Goal: Task Accomplishment & Management: Use online tool/utility

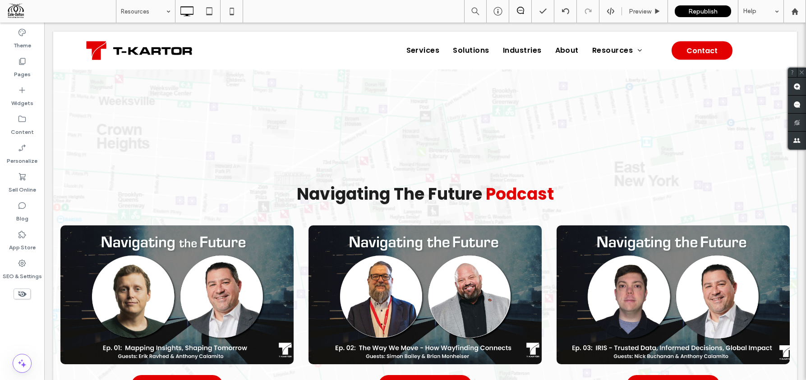
scroll to position [1228, 0]
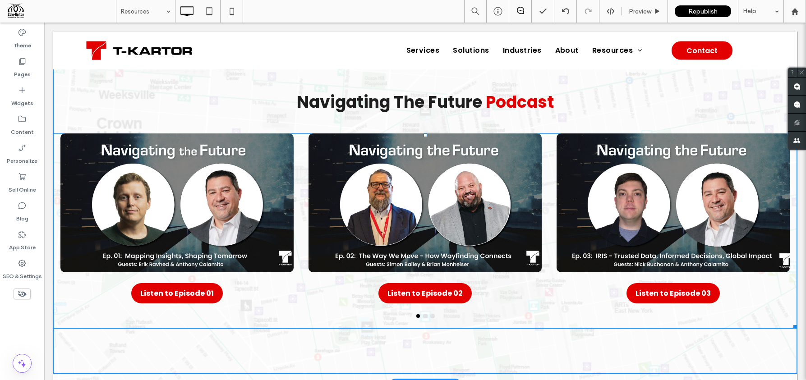
click at [425, 315] on button "go to slide 2" at bounding box center [426, 317] width 4 height 4
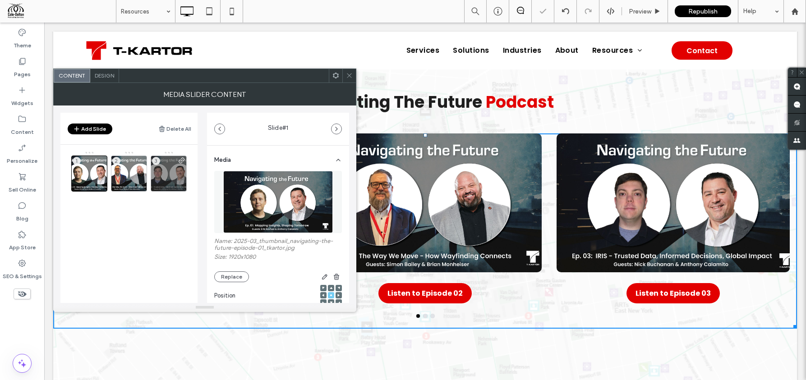
click at [434, 315] on div at bounding box center [425, 317] width 744 height 4
click at [424, 315] on div at bounding box center [425, 317] width 744 height 4
click at [435, 315] on div at bounding box center [425, 317] width 744 height 4
click at [118, 80] on div "Design" at bounding box center [104, 76] width 29 height 14
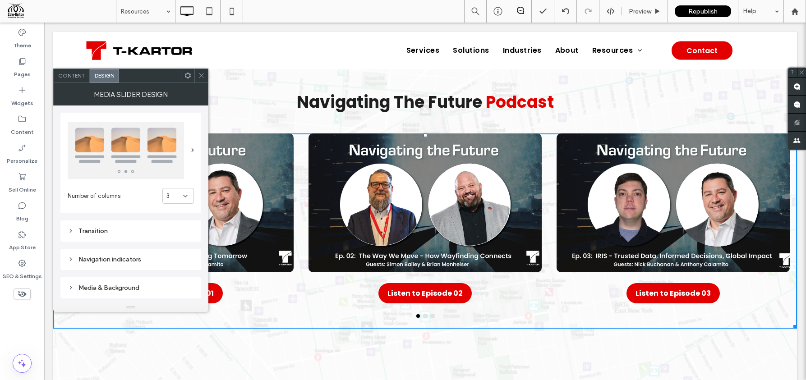
scroll to position [79, 0]
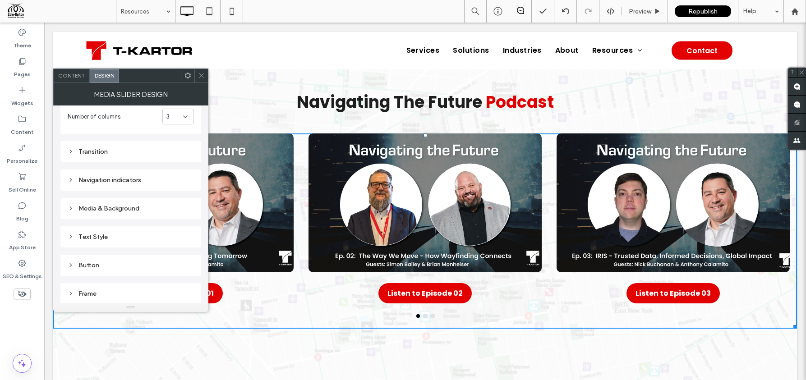
click at [109, 149] on div "Transition" at bounding box center [131, 152] width 126 height 8
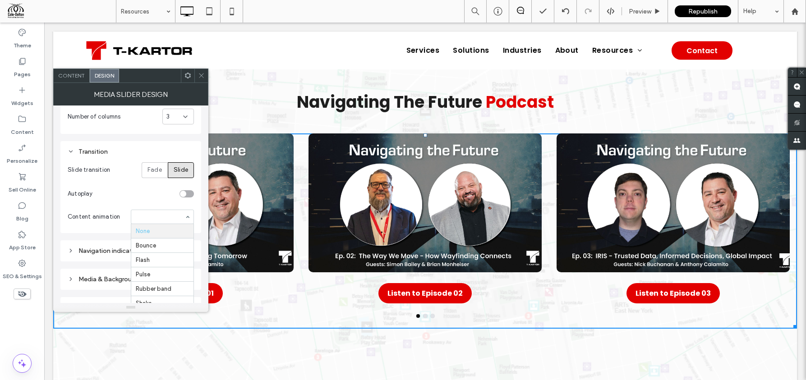
click at [152, 216] on input at bounding box center [160, 217] width 49 height 6
click at [141, 205] on section "Content animation None Bounce Flash Pulse Rubber band Shake Swing Tada Wobble B…" at bounding box center [131, 216] width 126 height 23
click at [118, 254] on div "Navigation indicators" at bounding box center [131, 251] width 126 height 8
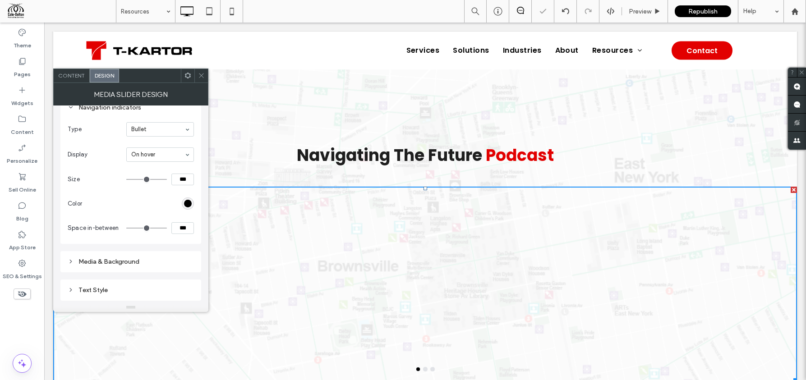
scroll to position [1145, 0]
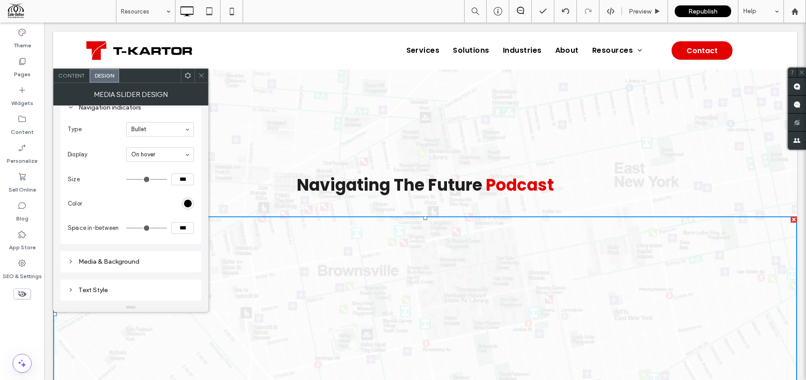
click at [204, 77] on icon at bounding box center [201, 75] width 7 height 7
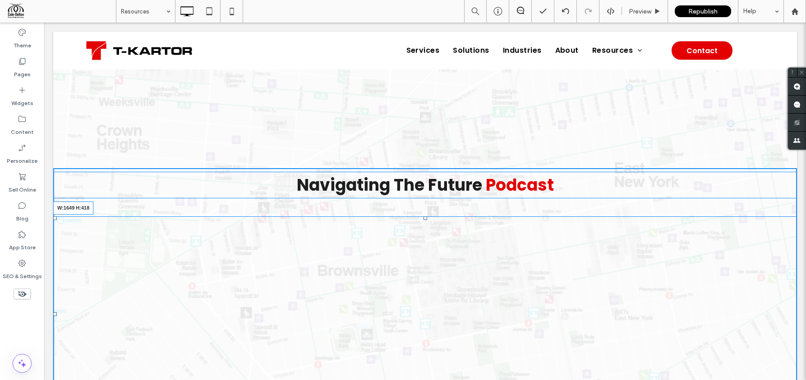
drag, startPoint x: 795, startPoint y: 327, endPoint x: 801, endPoint y: 320, distance: 8.3
click at [801, 320] on body "Click To Paste Row Services Solutions Industries About Resources Blog Careers F…" at bounding box center [425, 74] width 762 height 2393
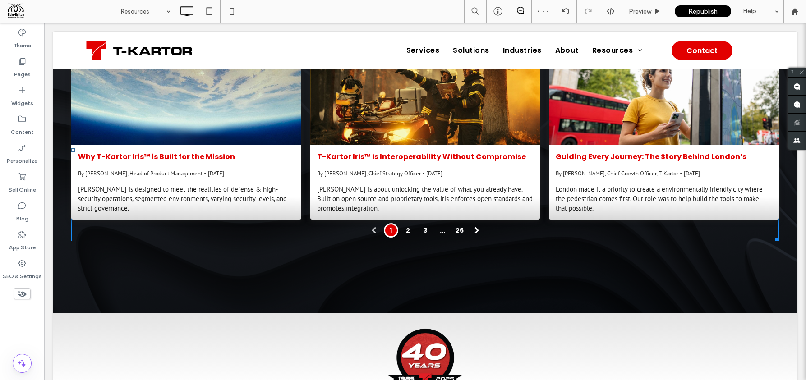
scroll to position [1476, 0]
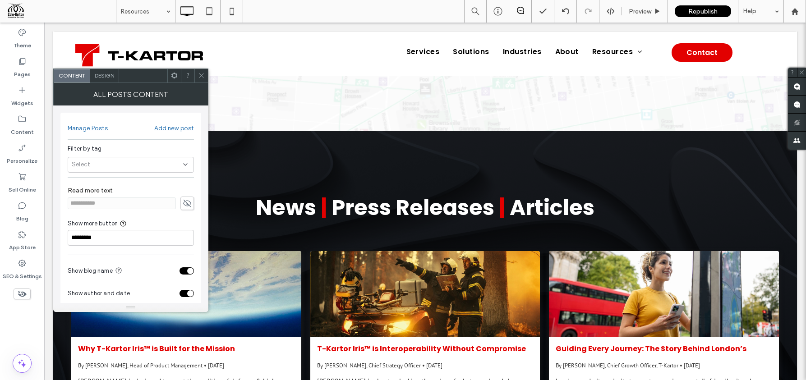
click at [99, 79] on div "Design" at bounding box center [104, 76] width 29 height 14
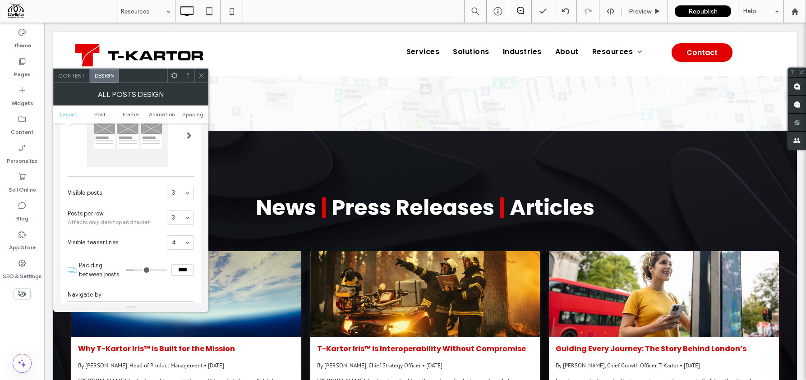
scroll to position [247, 0]
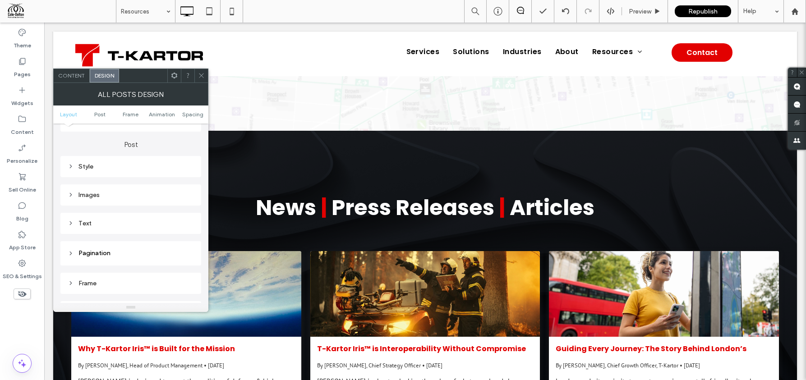
click at [105, 247] on header "Pagination" at bounding box center [130, 253] width 141 height 24
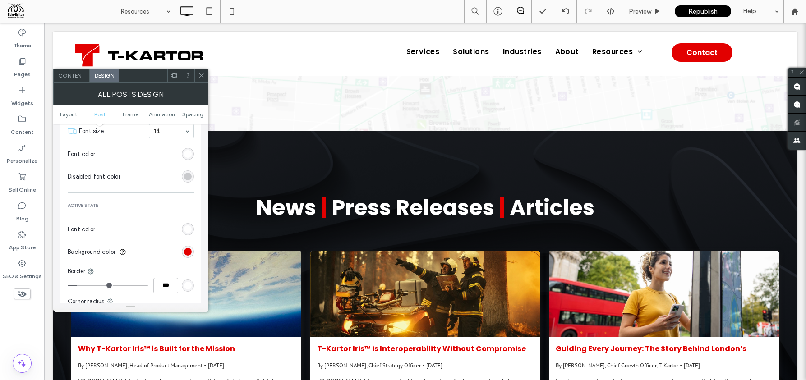
scroll to position [459, 0]
type input "*"
type input "***"
type input "*"
type input "***"
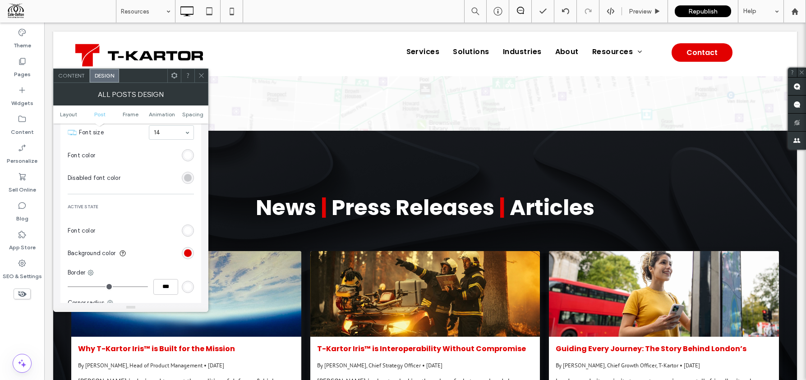
drag, startPoint x: 70, startPoint y: 286, endPoint x: 51, endPoint y: 283, distance: 18.8
type input "*"
click at [68, 287] on input "range" at bounding box center [108, 287] width 80 height 1
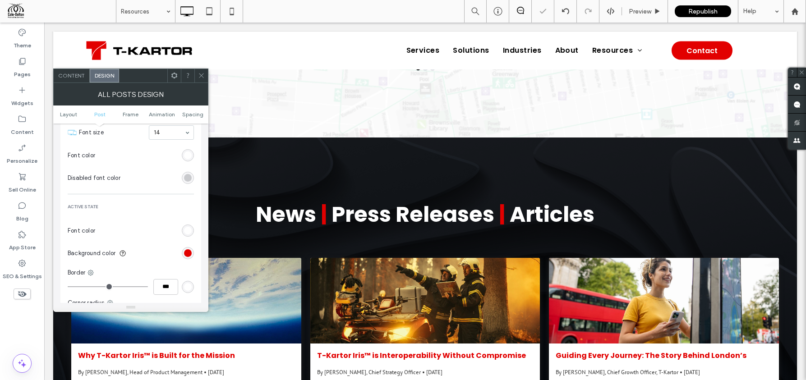
scroll to position [1483, 0]
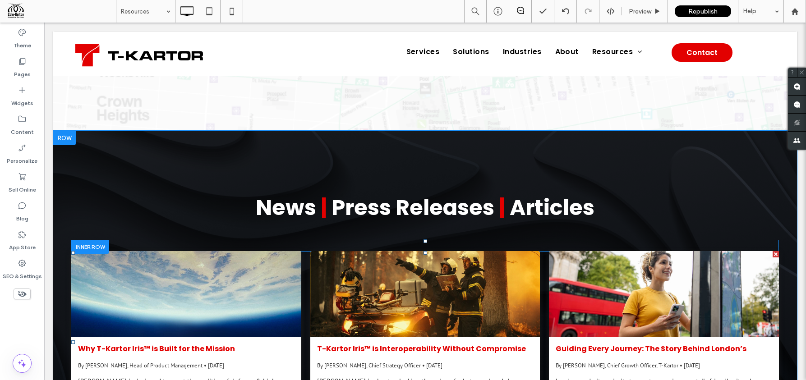
click at [305, 252] on div "Why T-Kartor Iris™ is Built for the Mission By [PERSON_NAME], Head of Product M…" at bounding box center [425, 331] width 708 height 161
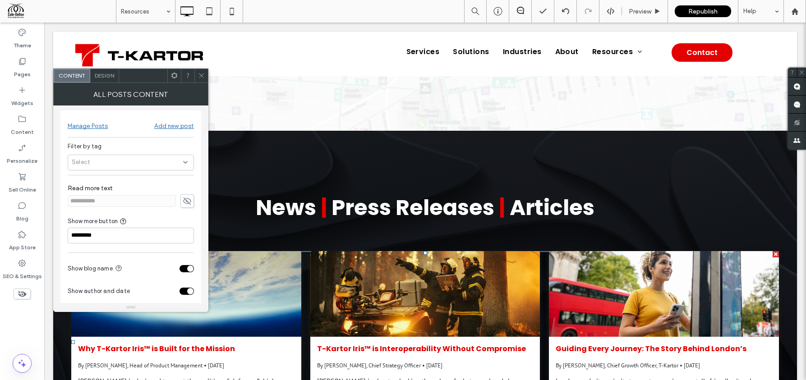
scroll to position [0, 0]
click at [105, 77] on span "Design" at bounding box center [104, 75] width 19 height 7
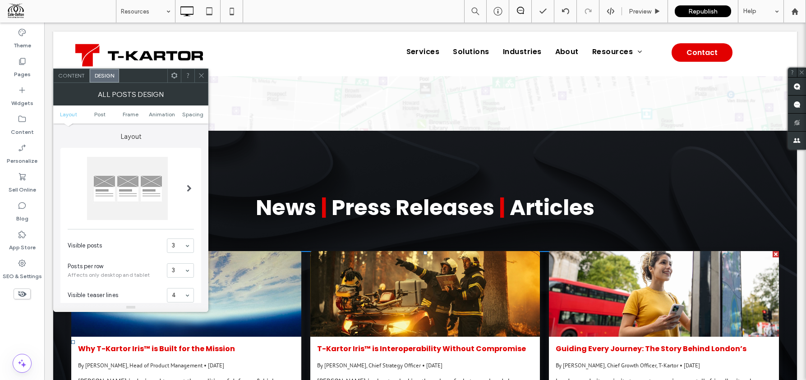
click at [201, 74] on icon at bounding box center [201, 75] width 7 height 7
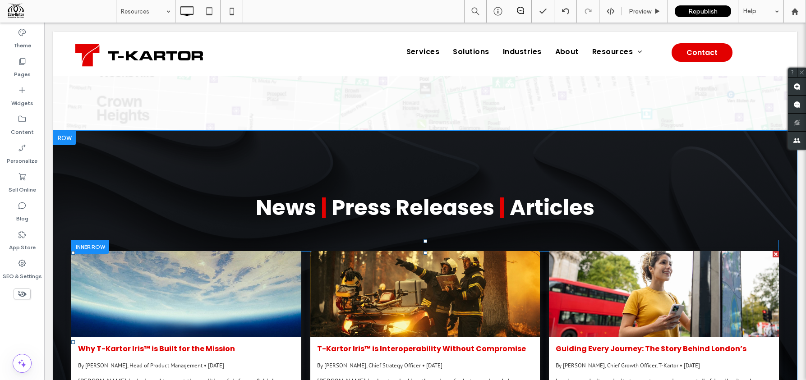
click at [194, 249] on div at bounding box center [187, 294] width 244 height 91
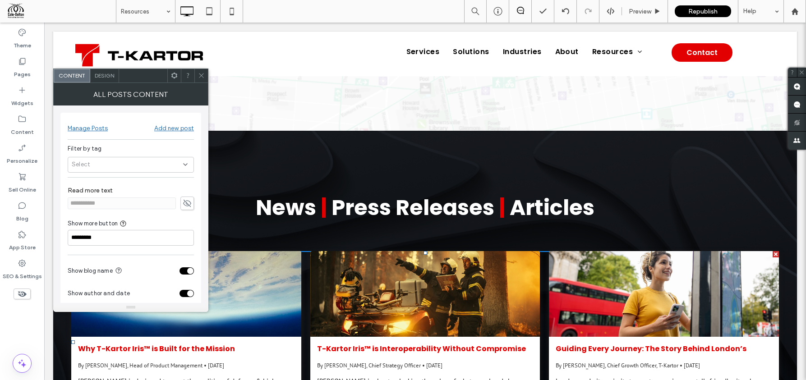
click at [96, 75] on span "Design" at bounding box center [104, 75] width 19 height 7
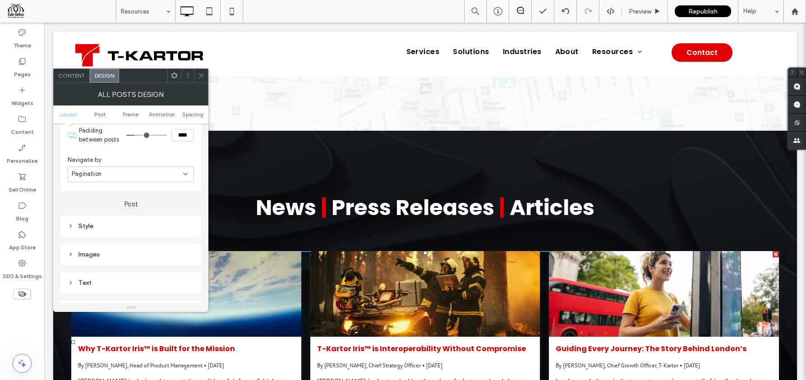
scroll to position [200, 0]
click at [111, 251] on div "Images" at bounding box center [130, 242] width 141 height 21
click at [112, 248] on div "Images" at bounding box center [130, 242] width 141 height 21
click at [111, 246] on div "Images" at bounding box center [131, 242] width 126 height 12
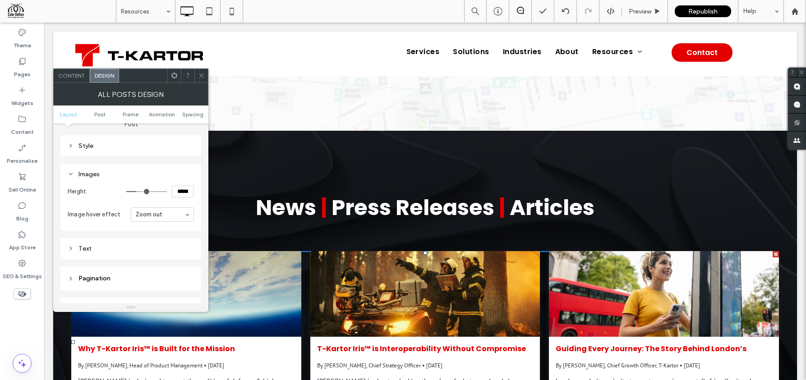
scroll to position [271, 0]
click at [88, 145] on div "Style" at bounding box center [131, 143] width 126 height 8
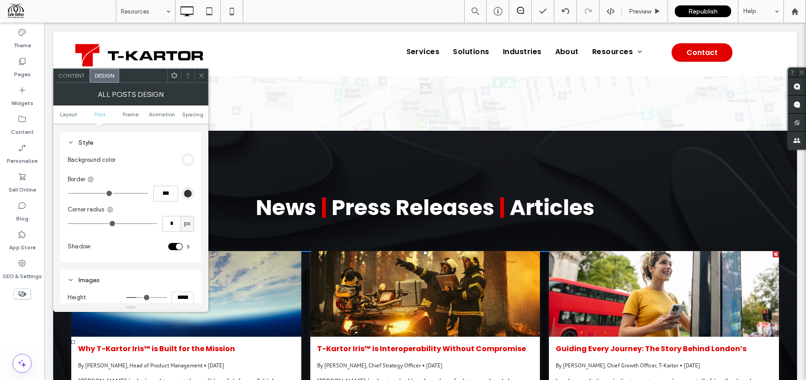
type input "*"
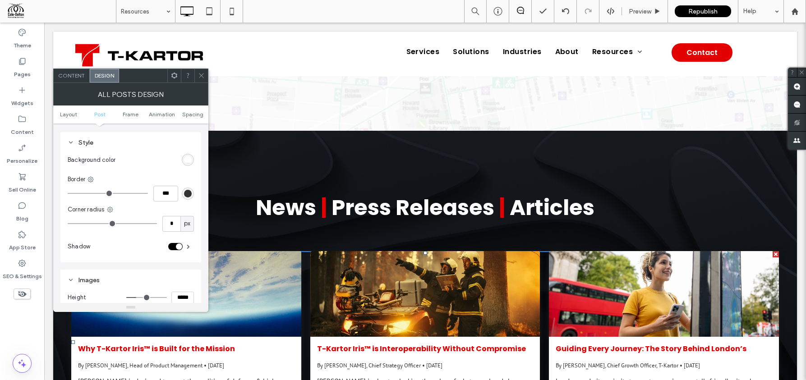
type input "*"
type input "**"
click at [79, 224] on input "range" at bounding box center [112, 223] width 89 height 1
type input "**"
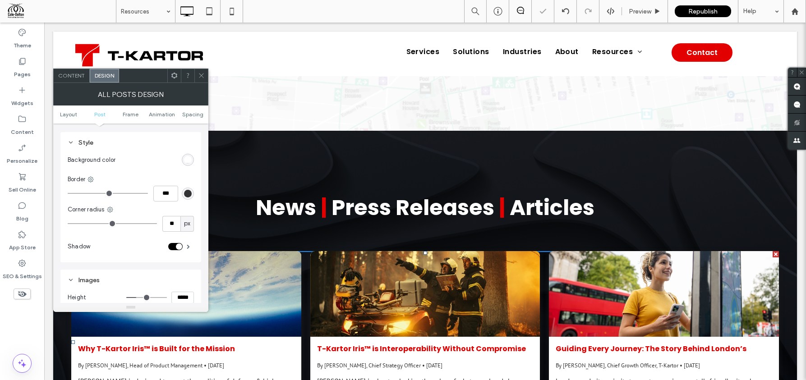
type input "**"
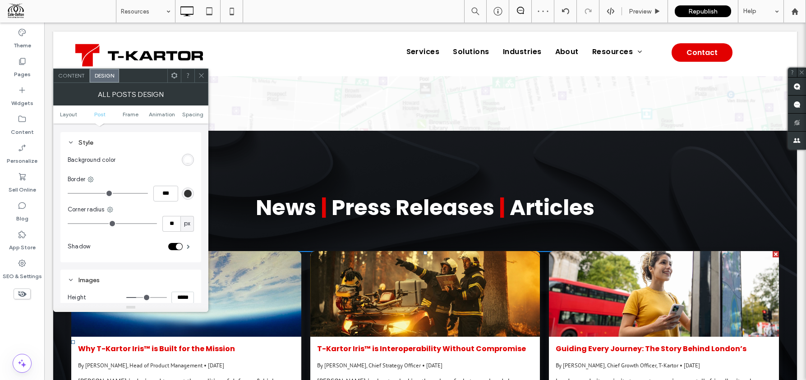
type input "**"
click at [83, 223] on input "range" at bounding box center [112, 223] width 89 height 1
type input "**"
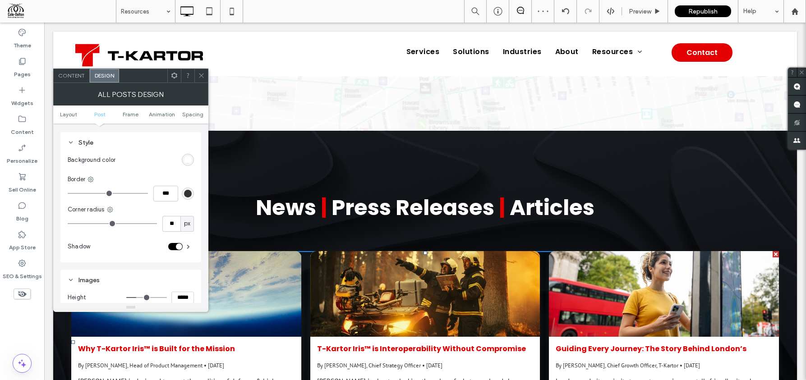
type input "**"
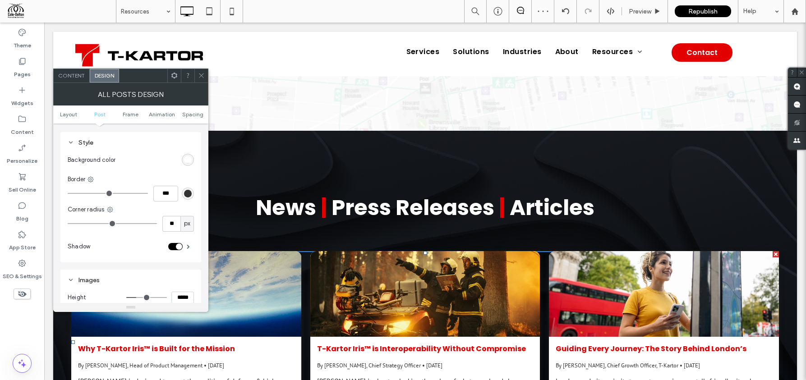
type input "**"
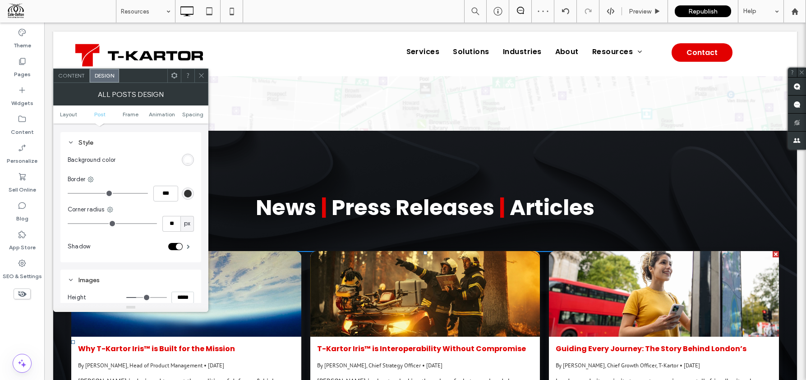
type input "**"
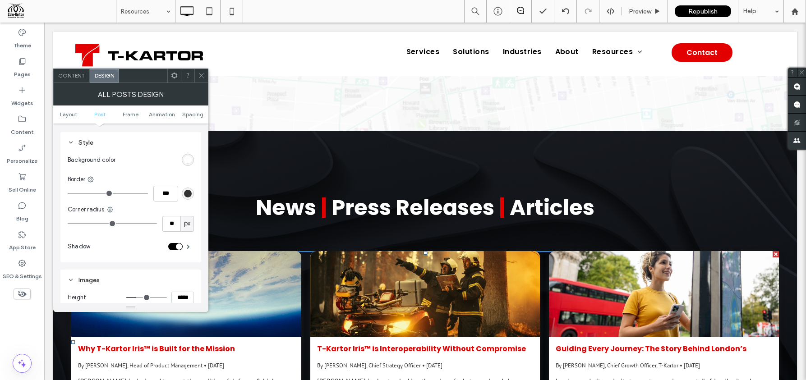
click at [83, 223] on input "range" at bounding box center [112, 223] width 89 height 1
click at [200, 73] on icon at bounding box center [201, 75] width 7 height 7
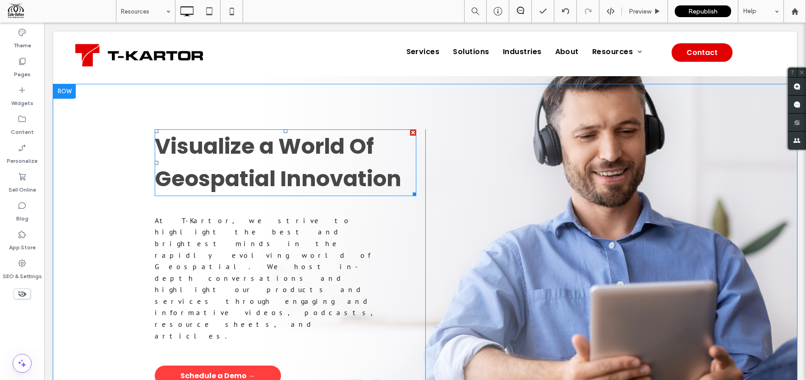
scroll to position [0, 0]
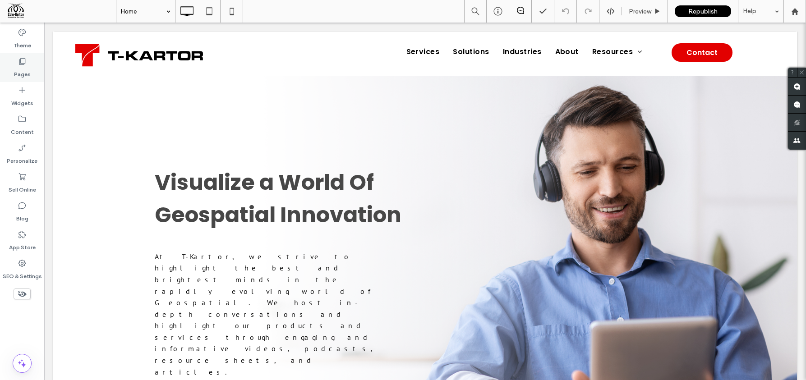
click at [28, 70] on label "Pages" at bounding box center [22, 72] width 17 height 13
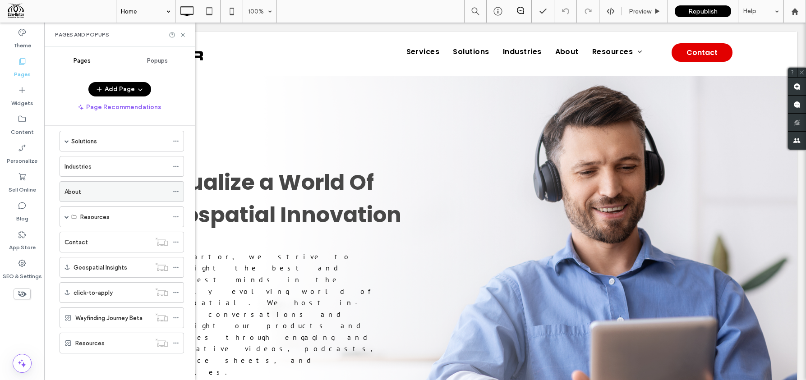
scroll to position [61, 0]
click at [117, 351] on div "Resources" at bounding box center [112, 343] width 75 height 20
click at [181, 30] on div "Pages and Popups" at bounding box center [119, 35] width 151 height 24
click at [188, 35] on div "Pages and Popups" at bounding box center [119, 35] width 151 height 24
click at [181, 35] on icon at bounding box center [183, 35] width 7 height 7
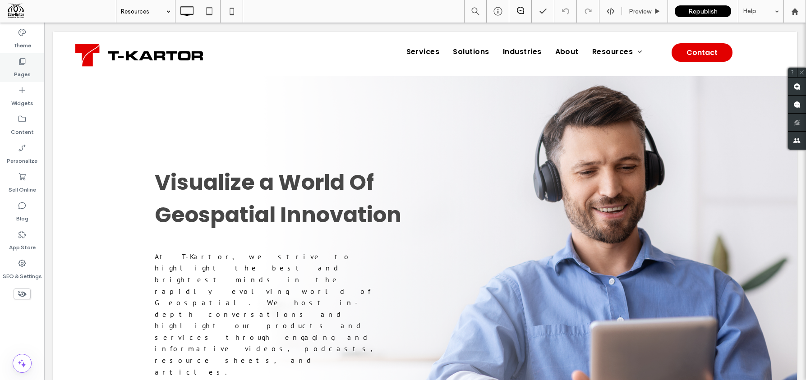
click at [28, 58] on div "Pages" at bounding box center [22, 67] width 44 height 29
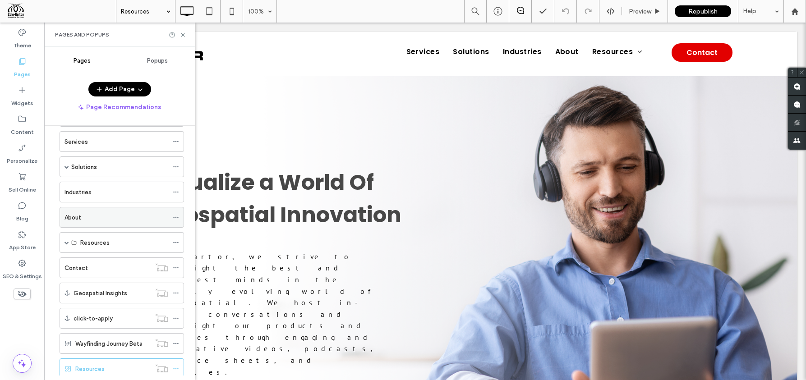
scroll to position [61, 0]
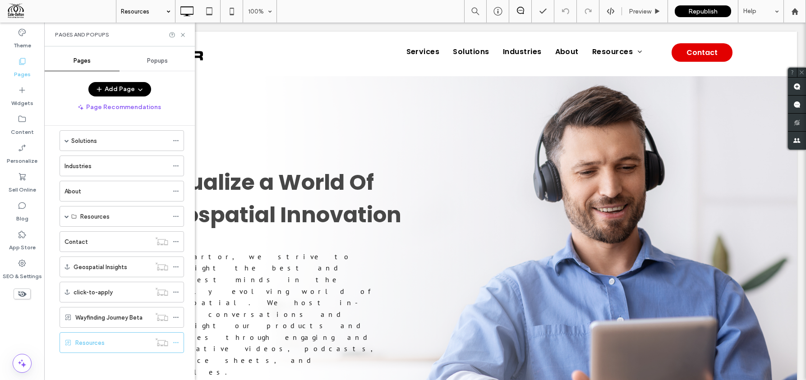
click at [106, 337] on div "Resources" at bounding box center [112, 343] width 75 height 20
click at [184, 34] on use at bounding box center [183, 35] width 4 height 4
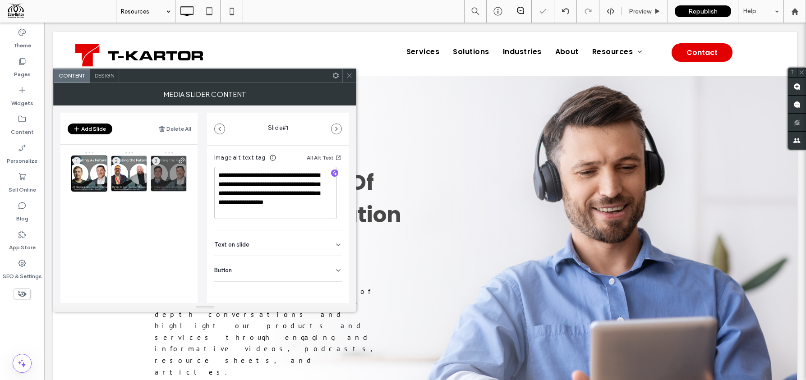
click at [247, 260] on div "Button" at bounding box center [278, 268] width 128 height 25
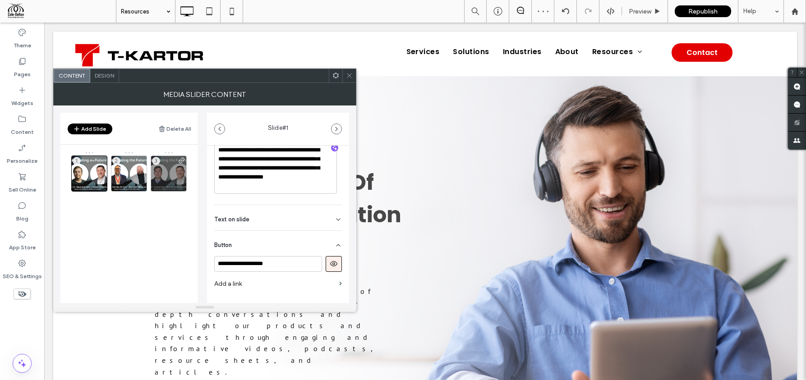
scroll to position [204, 0]
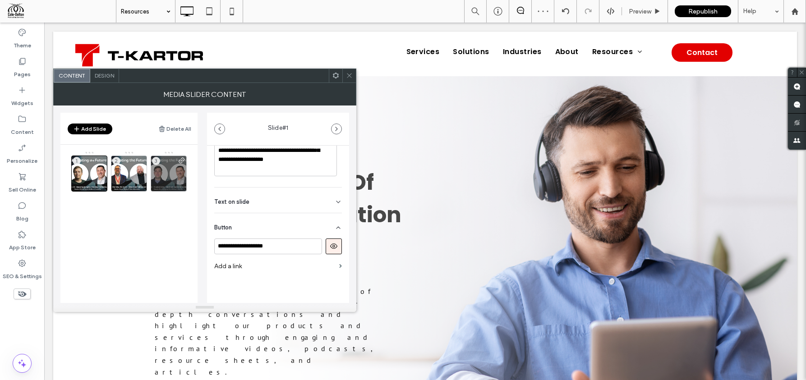
click at [276, 270] on label "Add a link" at bounding box center [274, 266] width 121 height 17
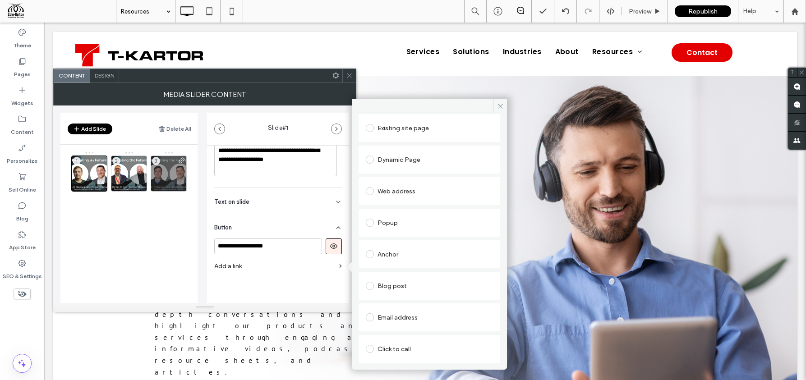
scroll to position [0, 0]
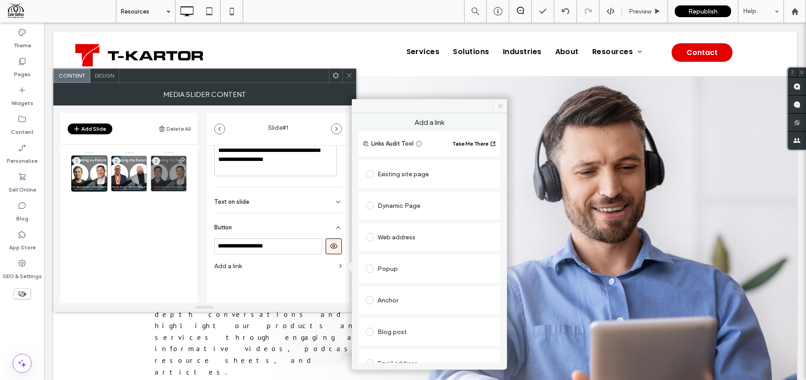
click at [501, 108] on icon at bounding box center [500, 106] width 7 height 7
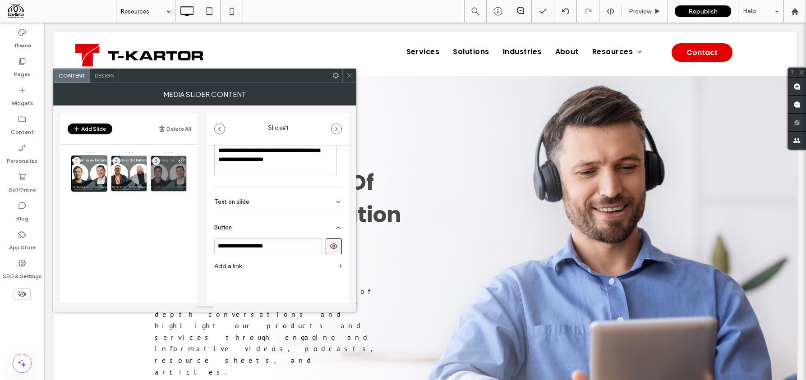
click at [348, 74] on icon at bounding box center [349, 75] width 7 height 7
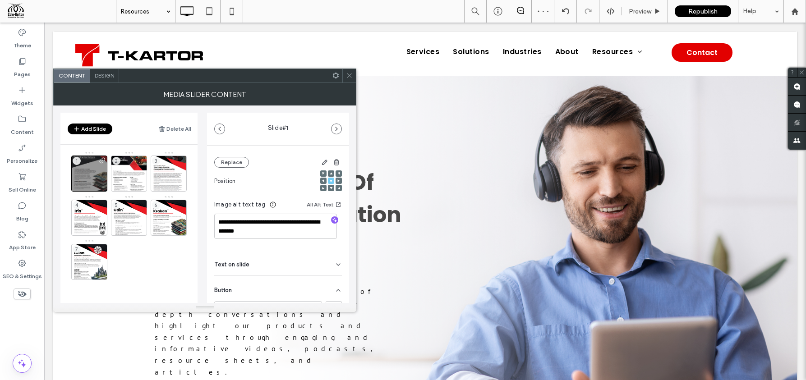
scroll to position [189, 0]
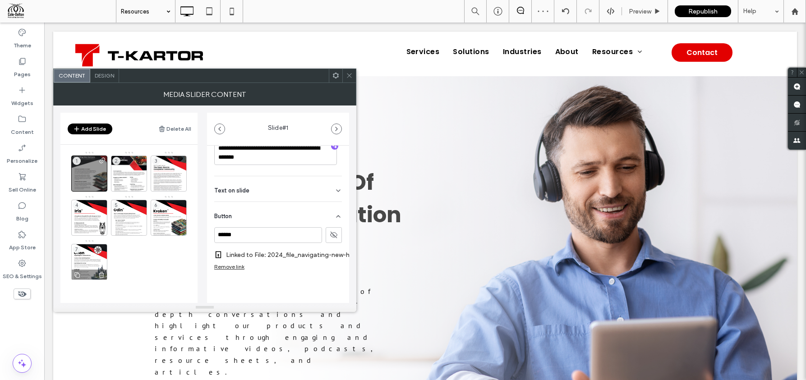
click at [98, 259] on div "7" at bounding box center [89, 262] width 36 height 36
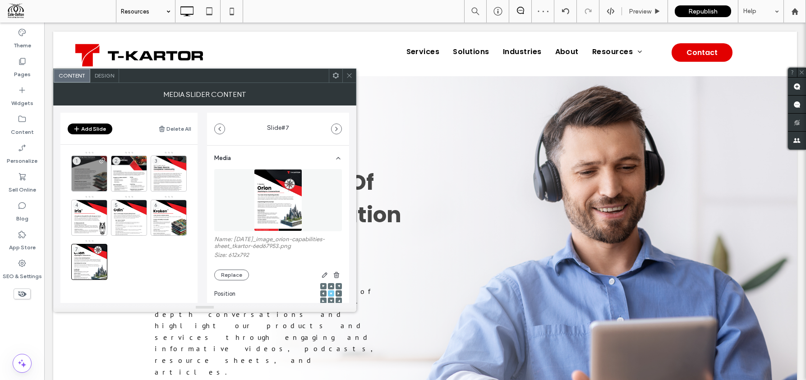
scroll to position [0, 0]
click at [132, 168] on div "2" at bounding box center [129, 174] width 36 height 36
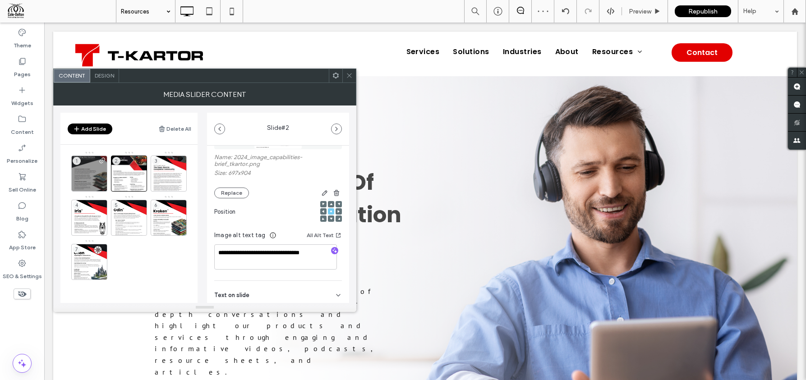
scroll to position [134, 0]
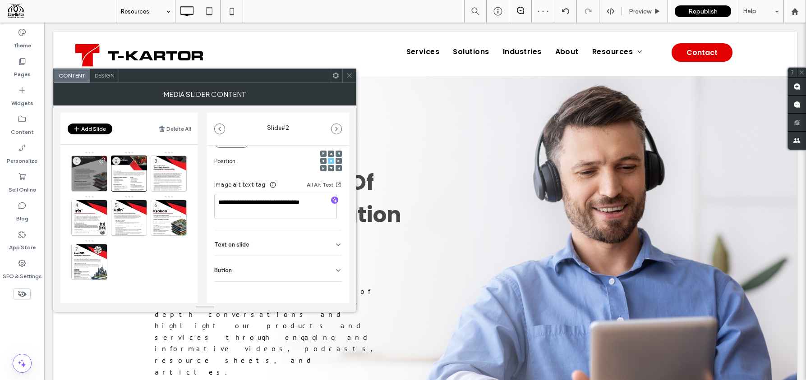
click at [252, 267] on div "Button" at bounding box center [278, 268] width 128 height 25
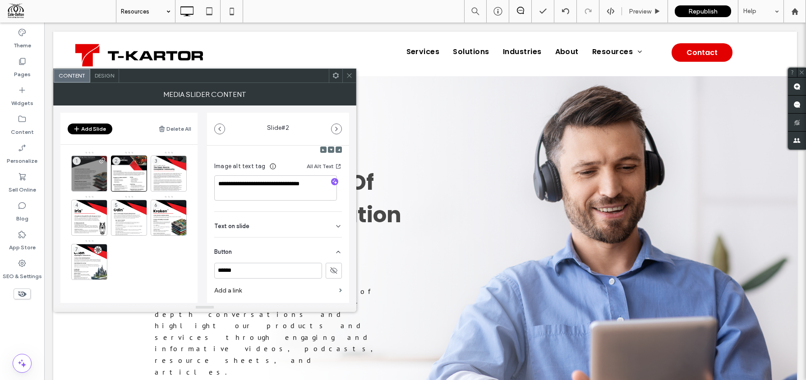
scroll to position [177, 0]
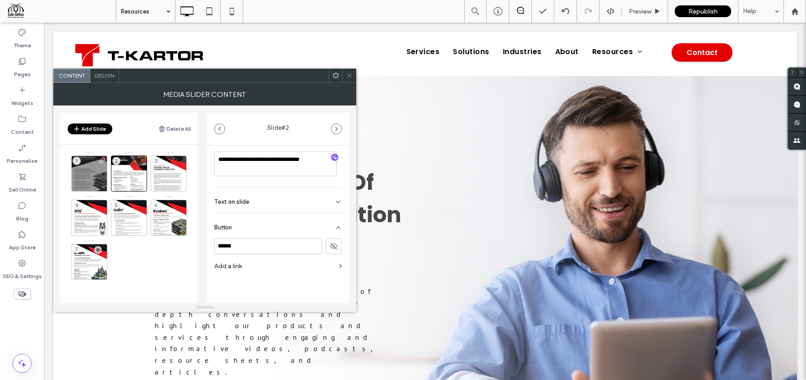
click at [282, 268] on label "Add a link" at bounding box center [274, 266] width 121 height 17
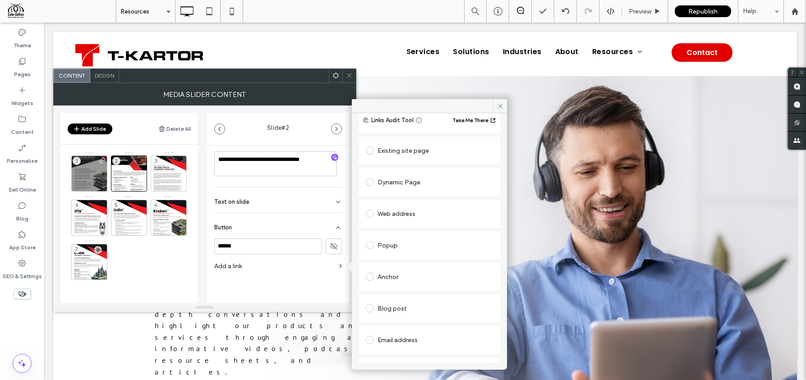
scroll to position [78, 0]
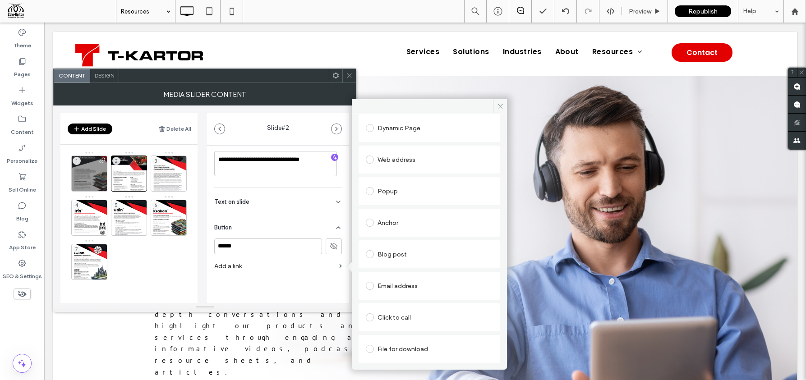
click at [406, 351] on div "File for download" at bounding box center [429, 349] width 127 height 14
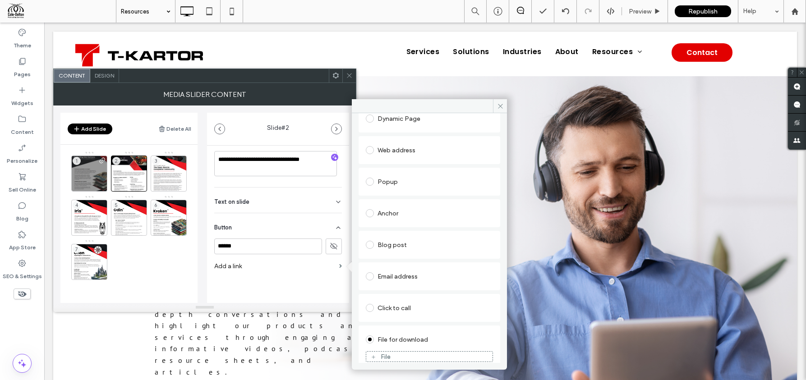
scroll to position [95, 0]
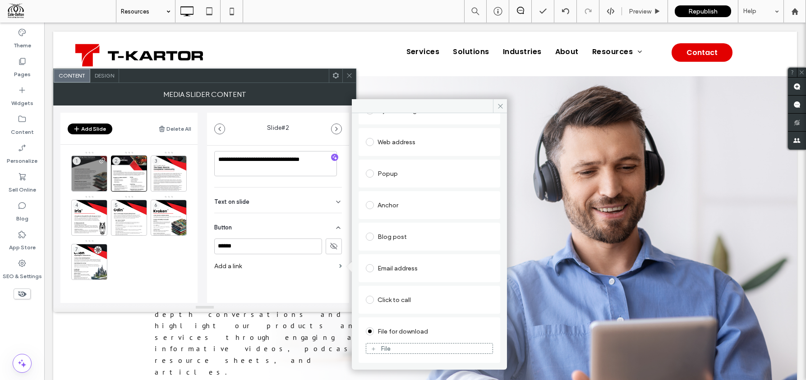
click at [417, 349] on div "File" at bounding box center [429, 349] width 126 height 8
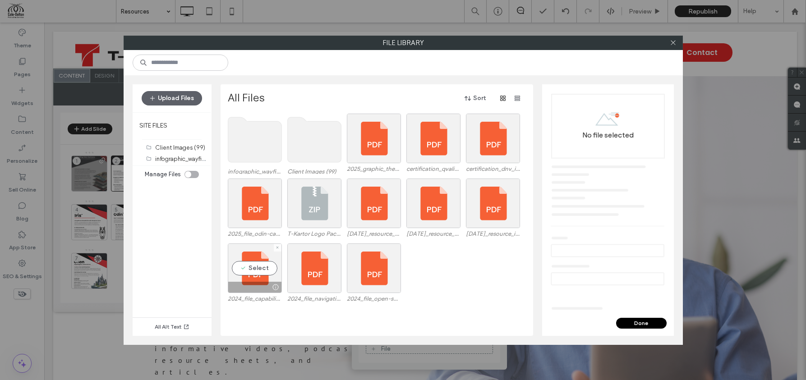
click at [263, 301] on label "2024_file_capabilities-brief_tkartor.pdf" at bounding box center [255, 299] width 54 height 7
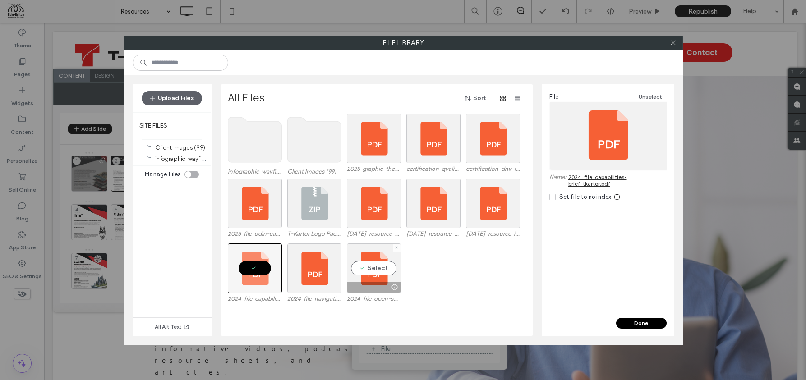
click at [378, 301] on label "2024_file_open-source-community_tkartor.pdf" at bounding box center [374, 299] width 54 height 7
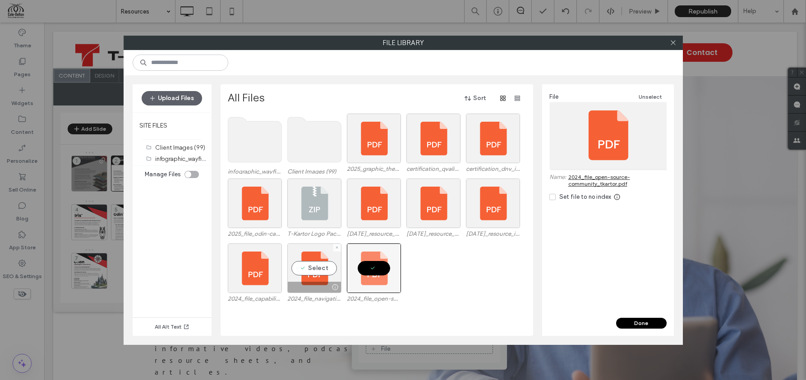
click at [324, 302] on div "Select 2024_file_navigating-new-horizons_tkartor.pdf" at bounding box center [314, 274] width 54 height 60
click at [673, 39] on icon at bounding box center [673, 42] width 7 height 7
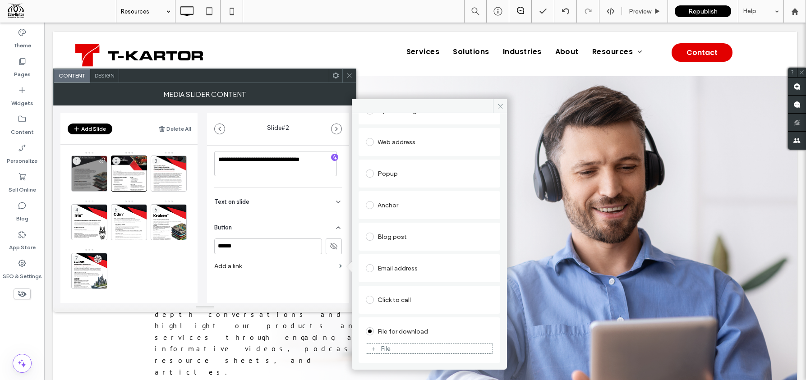
click at [352, 73] on icon at bounding box center [349, 75] width 7 height 7
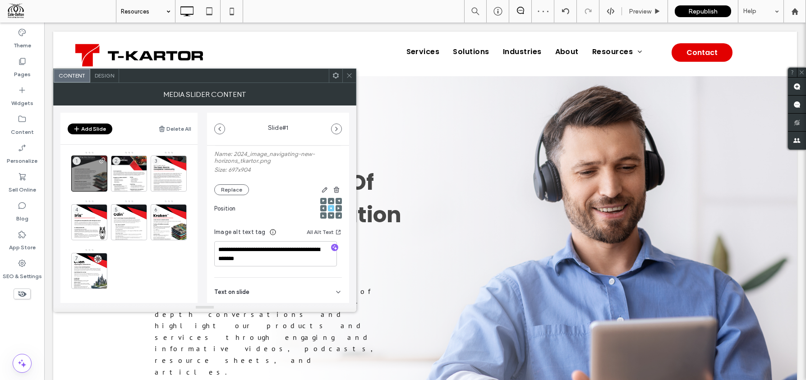
scroll to position [174, 0]
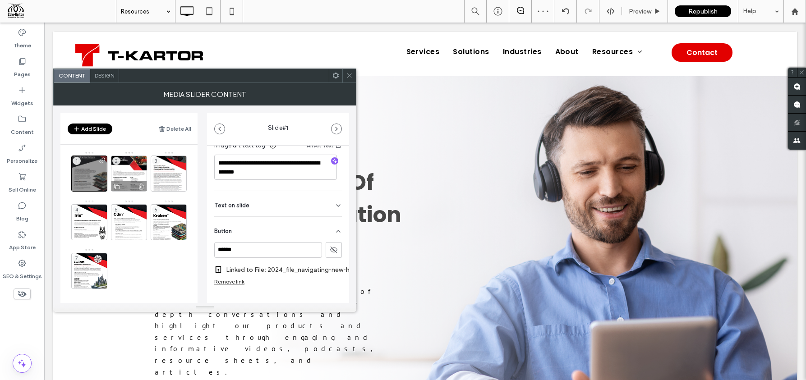
click at [133, 172] on div "2" at bounding box center [129, 174] width 36 height 36
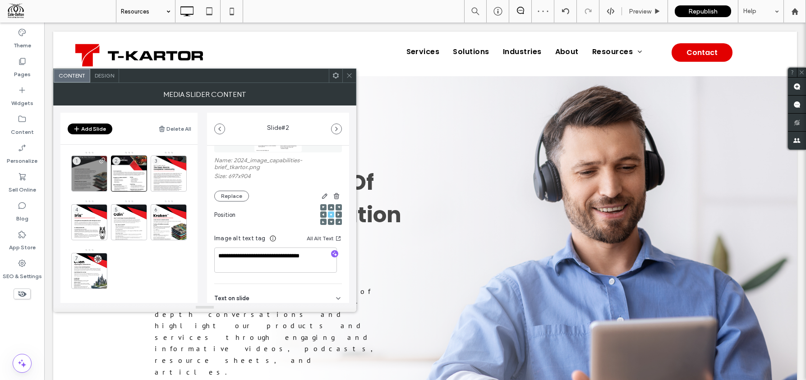
scroll to position [134, 0]
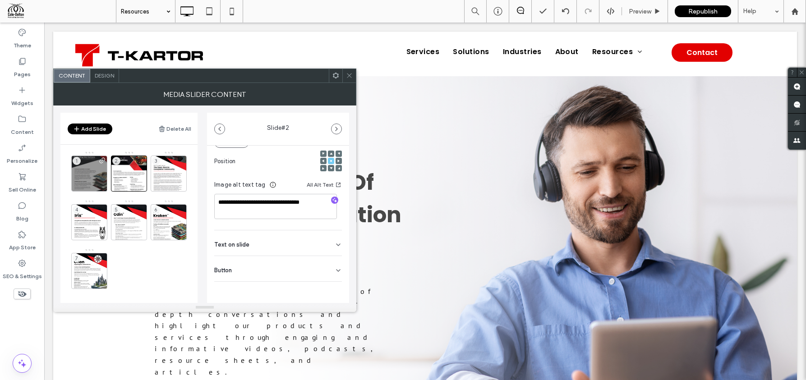
click at [252, 271] on div "Button" at bounding box center [278, 268] width 128 height 25
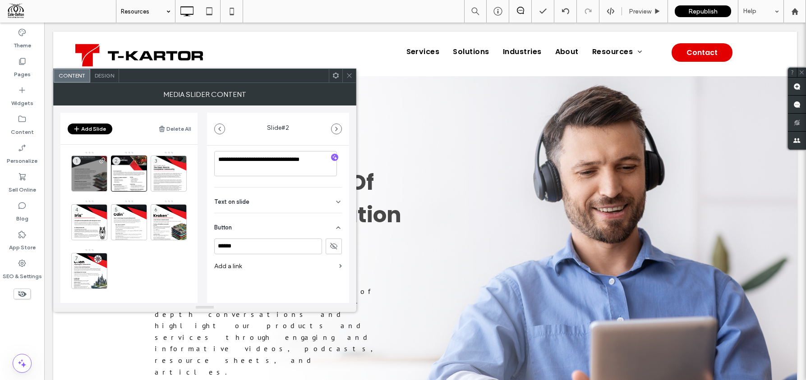
click at [251, 269] on label "Add a link" at bounding box center [274, 266] width 121 height 17
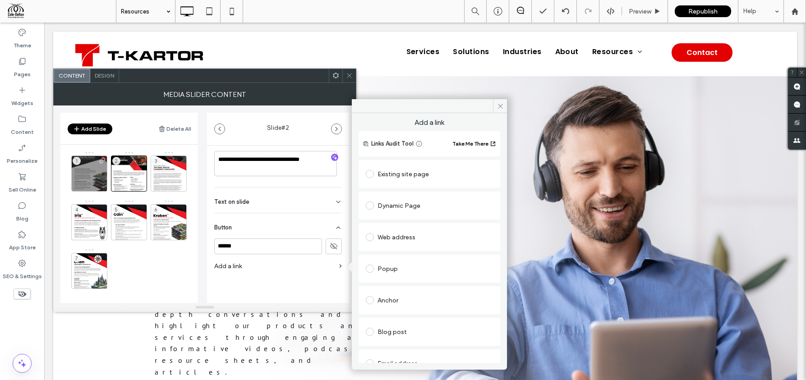
scroll to position [78, 0]
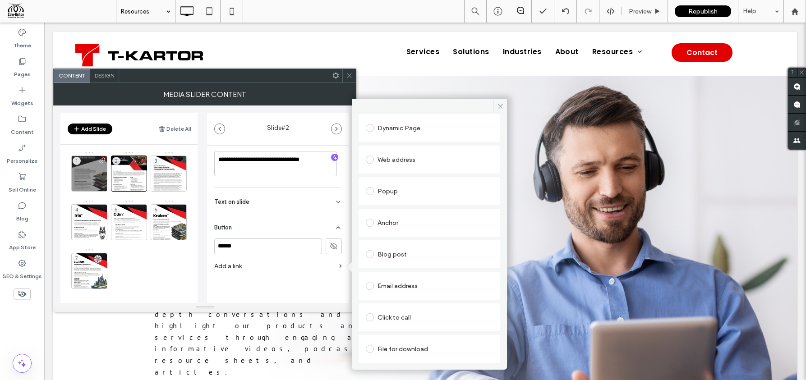
click at [395, 353] on div "File for download" at bounding box center [429, 349] width 127 height 14
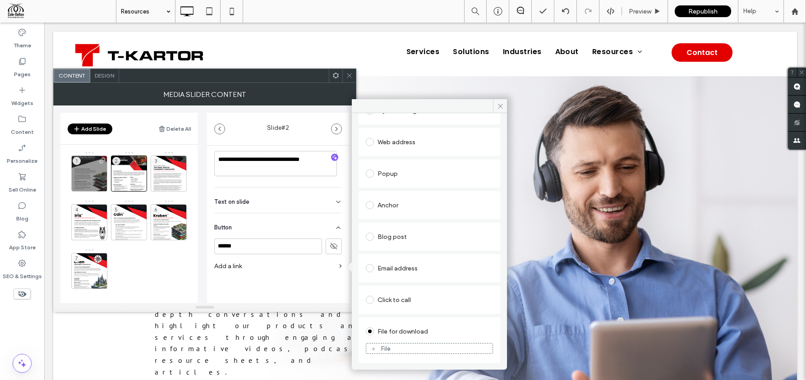
click at [404, 345] on div "File" at bounding box center [429, 349] width 126 height 8
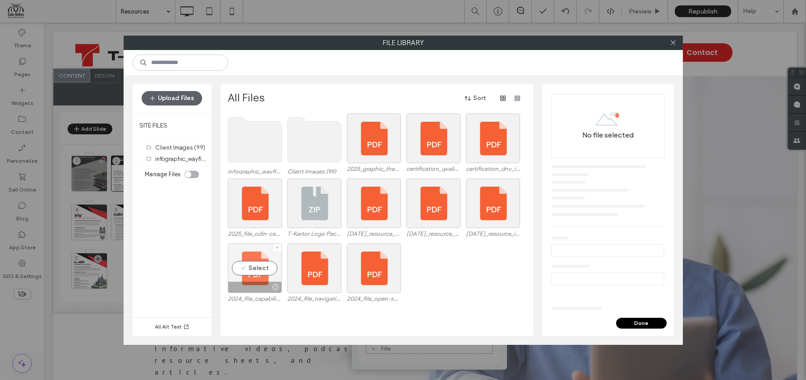
click at [256, 290] on div at bounding box center [254, 287] width 53 height 11
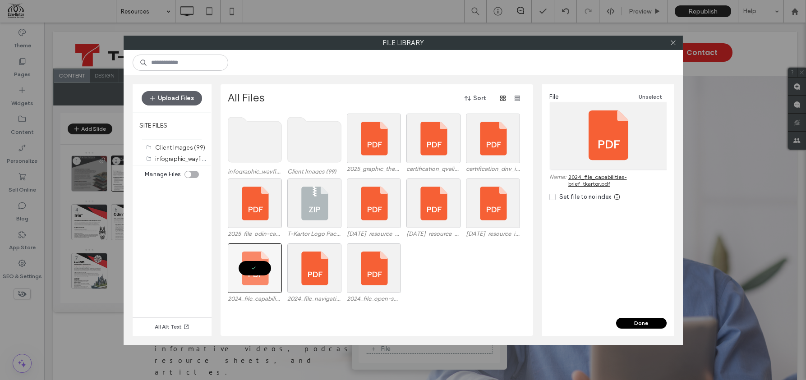
click at [637, 322] on button "Done" at bounding box center [641, 323] width 51 height 11
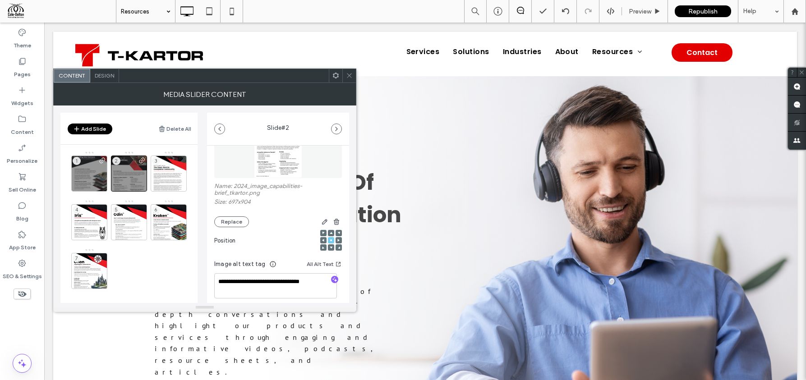
scroll to position [0, 0]
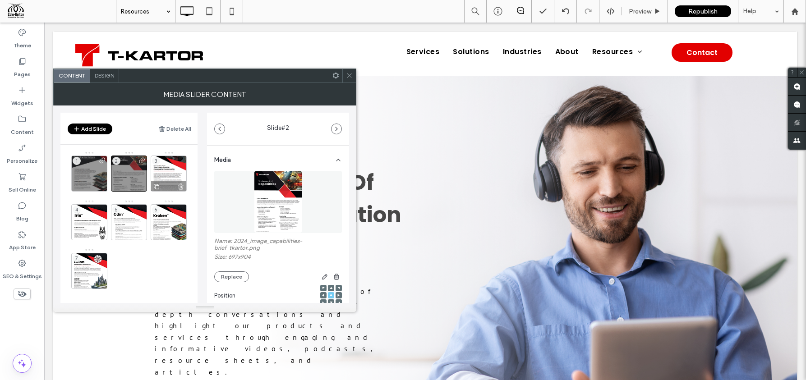
click at [170, 168] on div "3" at bounding box center [169, 174] width 36 height 36
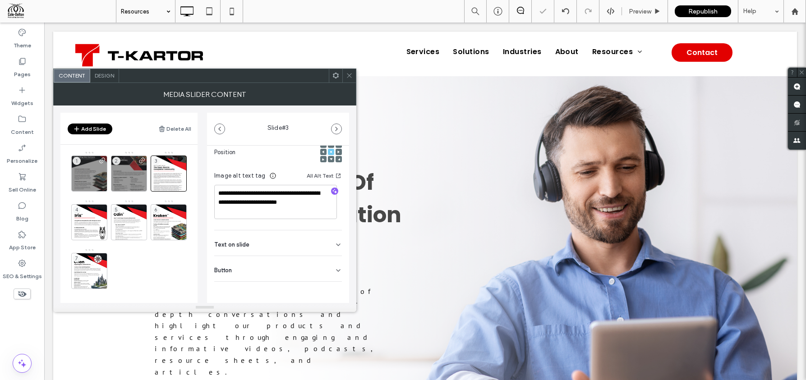
click at [267, 271] on div "Button" at bounding box center [278, 268] width 128 height 25
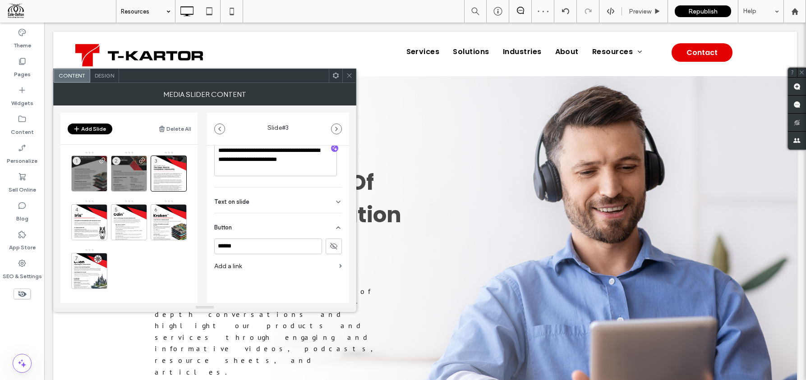
click at [272, 266] on label "Add a link" at bounding box center [274, 266] width 121 height 17
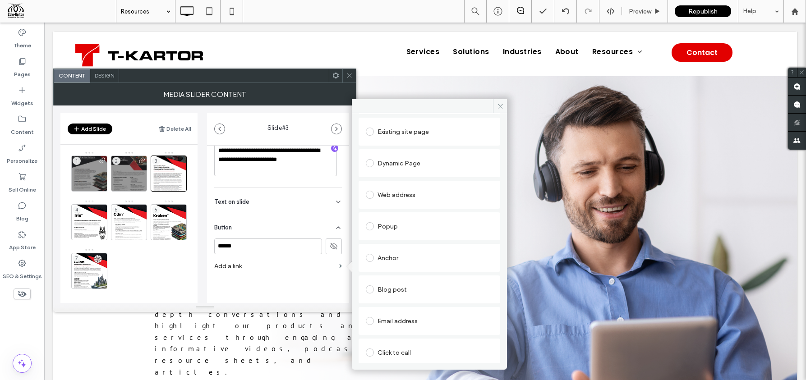
scroll to position [78, 0]
click at [396, 349] on div "File for download" at bounding box center [429, 349] width 127 height 14
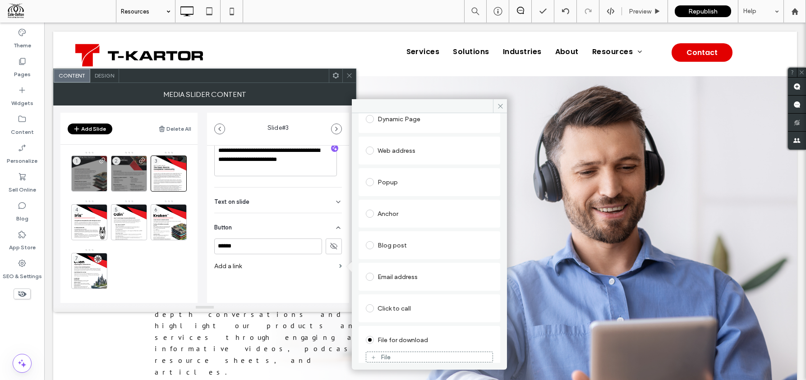
scroll to position [95, 0]
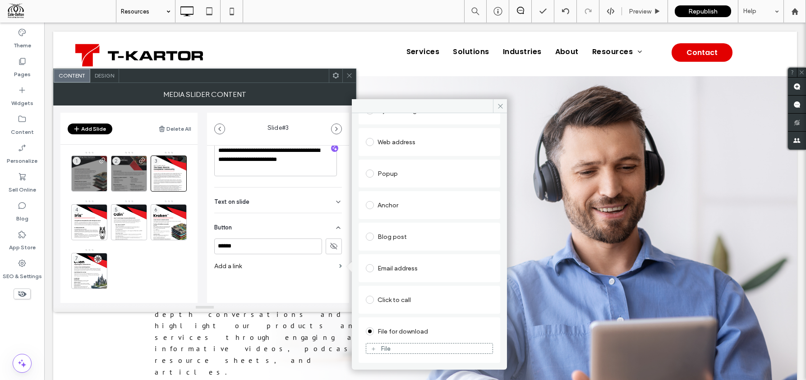
click at [429, 348] on div "File" at bounding box center [429, 349] width 126 height 8
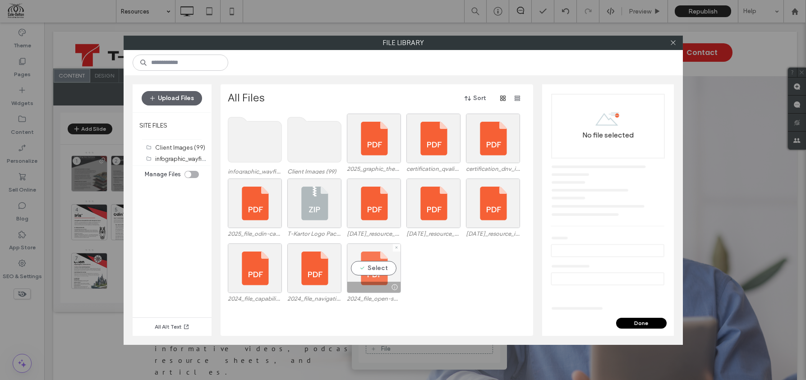
click at [369, 269] on div "Select" at bounding box center [374, 269] width 54 height 50
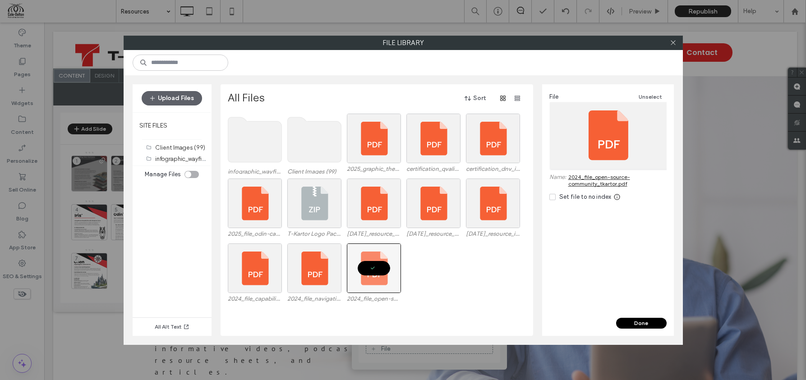
click at [629, 324] on button "Done" at bounding box center [641, 323] width 51 height 11
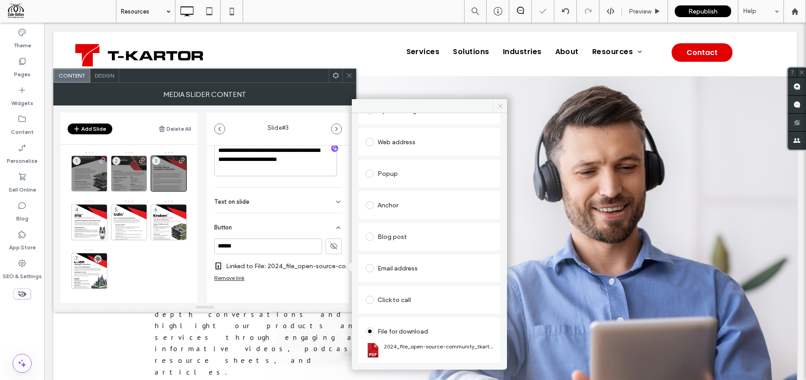
click at [501, 109] on icon at bounding box center [500, 106] width 7 height 7
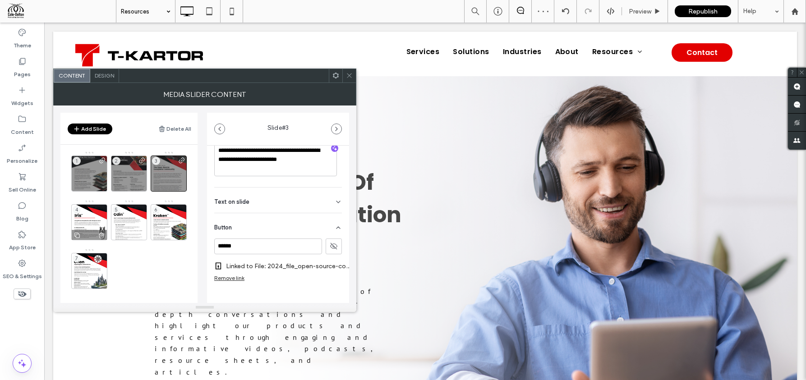
click at [97, 213] on div "4" at bounding box center [89, 222] width 36 height 36
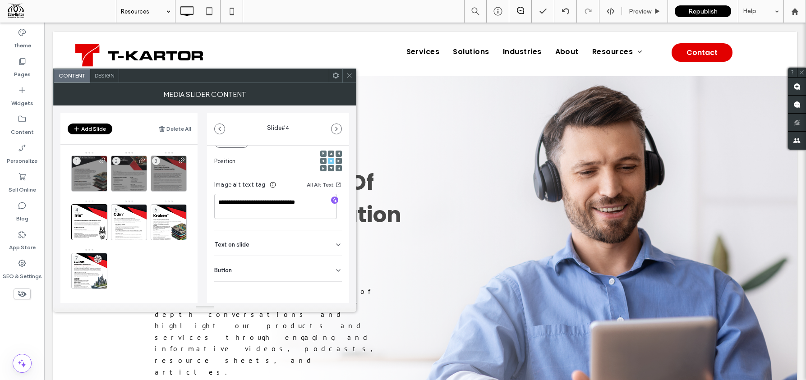
click at [273, 273] on div "Button" at bounding box center [278, 268] width 128 height 25
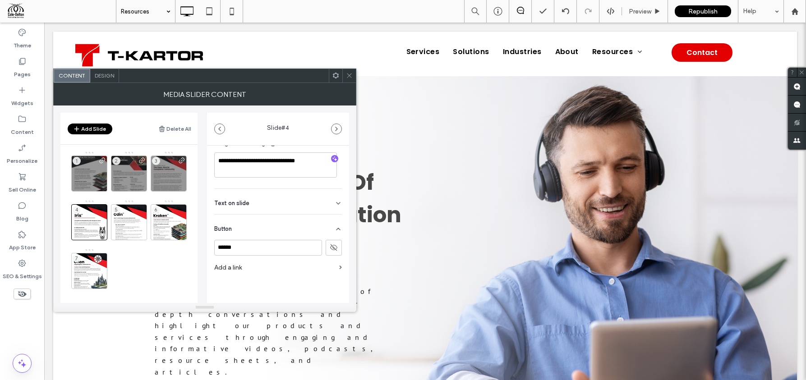
scroll to position [177, 0]
click at [297, 268] on label "Add a link" at bounding box center [274, 266] width 121 height 17
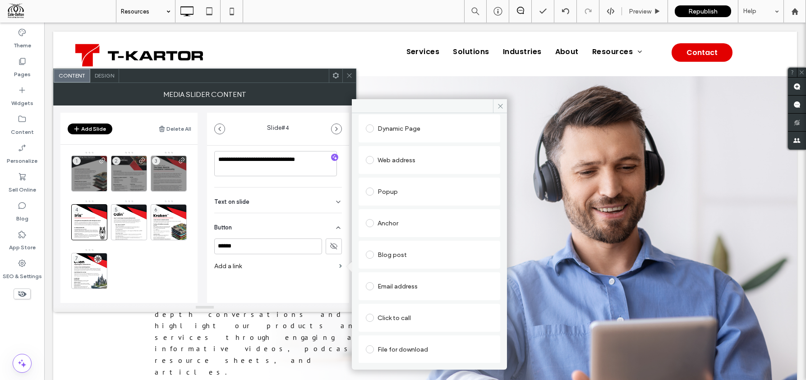
scroll to position [78, 0]
click at [397, 354] on div "File for download" at bounding box center [429, 349] width 127 height 14
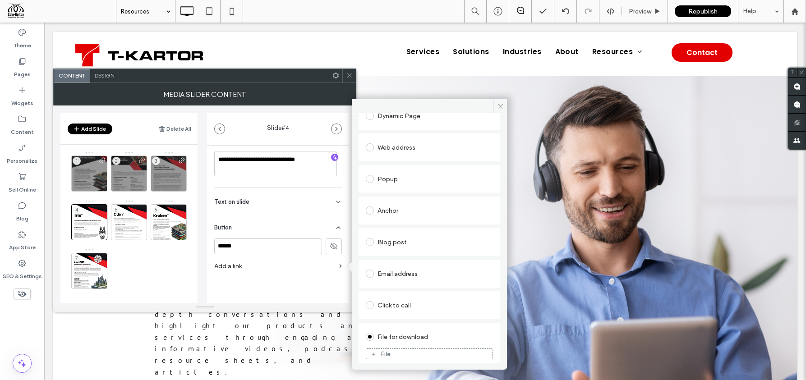
scroll to position [95, 0]
click at [399, 346] on div "File" at bounding box center [429, 349] width 126 height 8
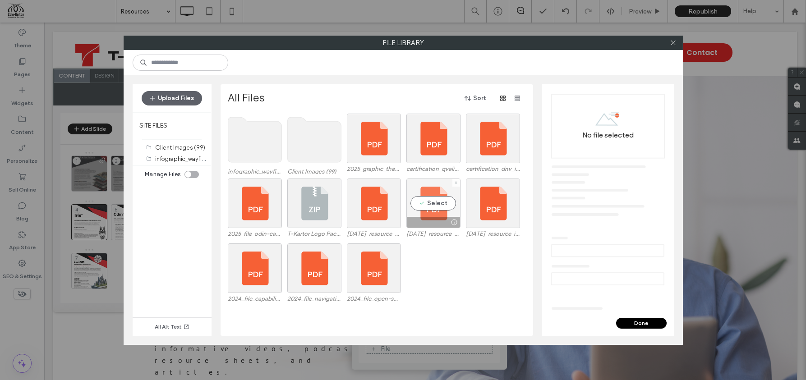
click at [432, 201] on div "Select" at bounding box center [434, 204] width 54 height 50
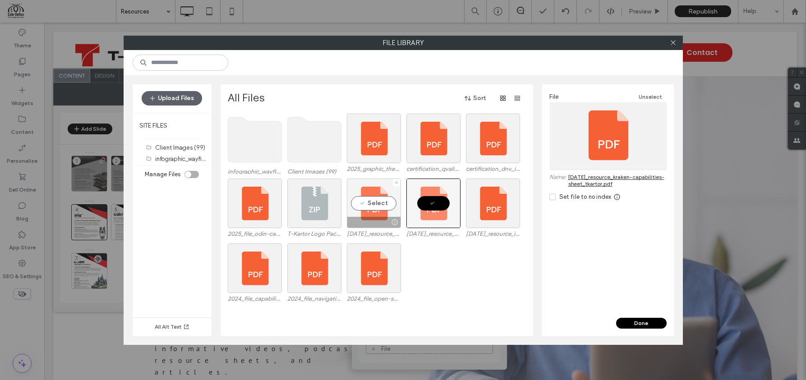
click at [383, 205] on div "Select" at bounding box center [374, 204] width 54 height 50
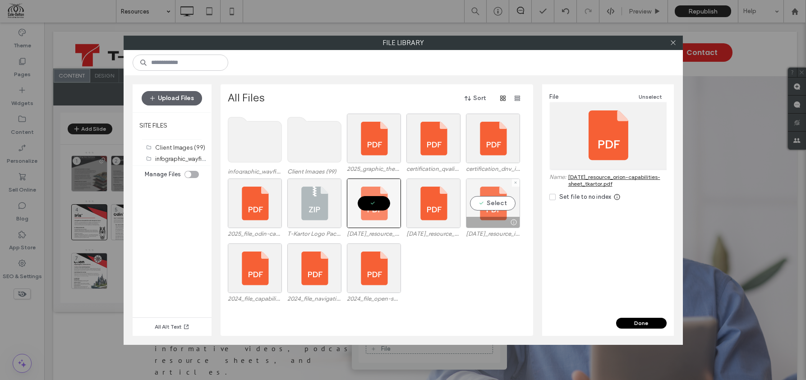
click at [497, 199] on div "Select" at bounding box center [493, 204] width 54 height 50
click at [635, 323] on button "Done" at bounding box center [641, 323] width 51 height 11
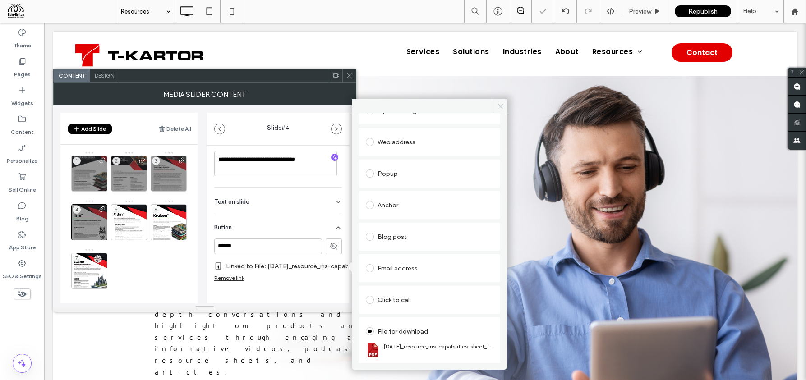
click at [499, 106] on icon at bounding box center [500, 106] width 7 height 7
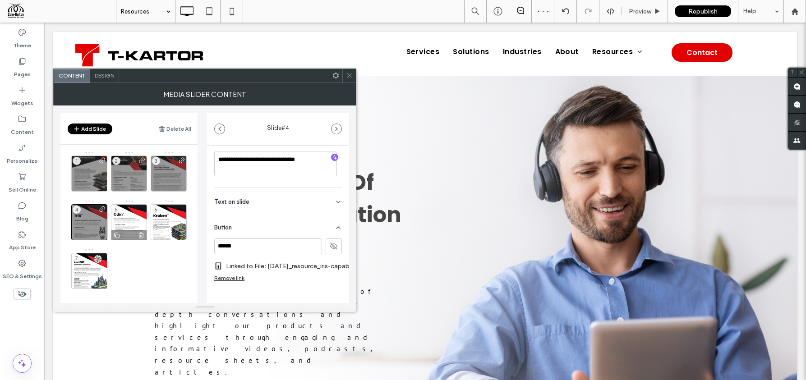
click at [124, 216] on div "5" at bounding box center [129, 222] width 36 height 36
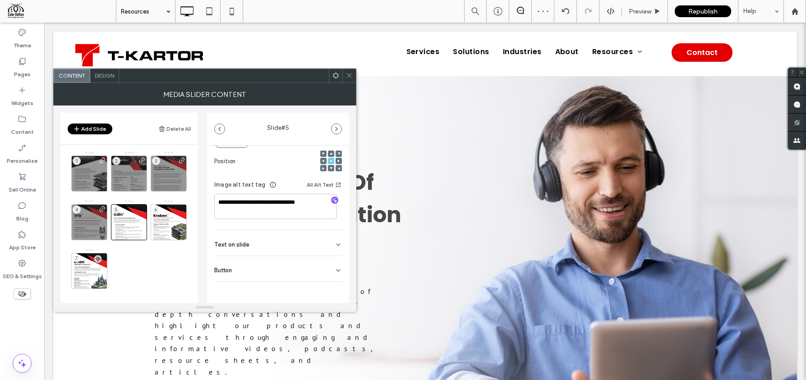
click at [283, 273] on div "Button" at bounding box center [278, 268] width 128 height 25
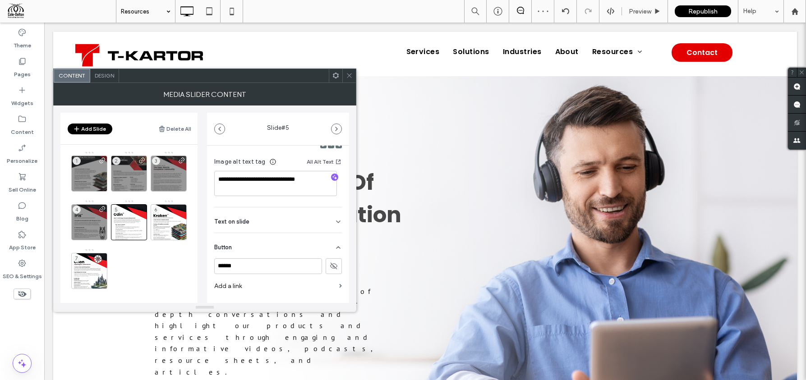
scroll to position [177, 0]
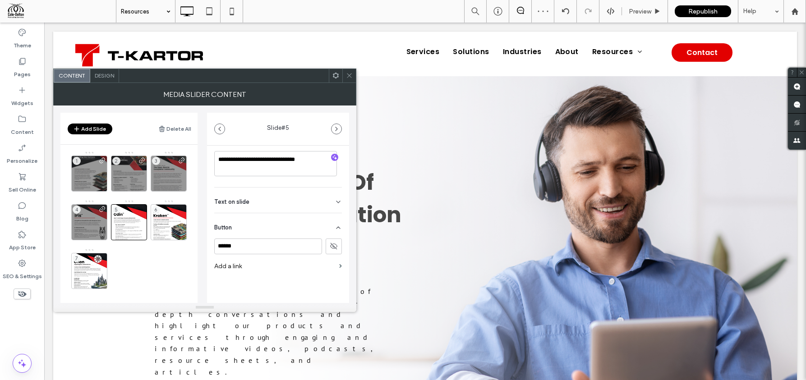
click at [250, 267] on label "Add a link" at bounding box center [274, 266] width 121 height 17
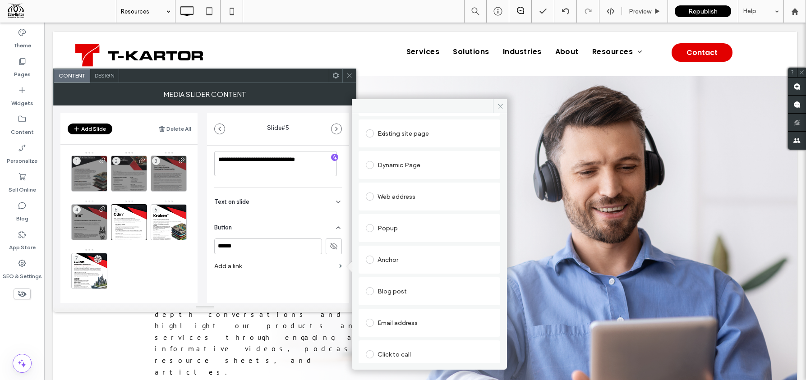
scroll to position [78, 0]
click at [400, 353] on div "File for download" at bounding box center [429, 349] width 127 height 14
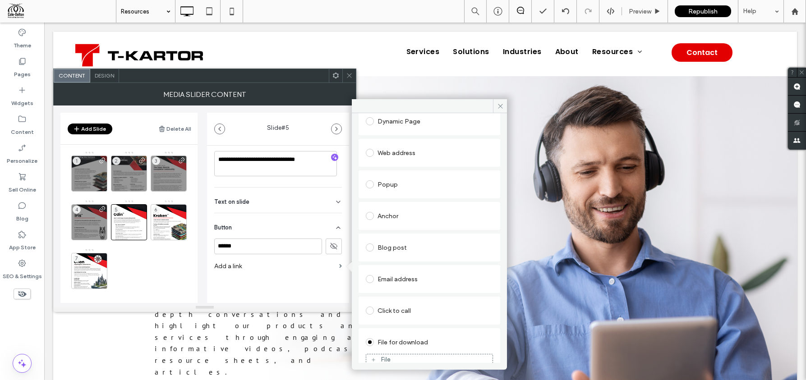
scroll to position [95, 0]
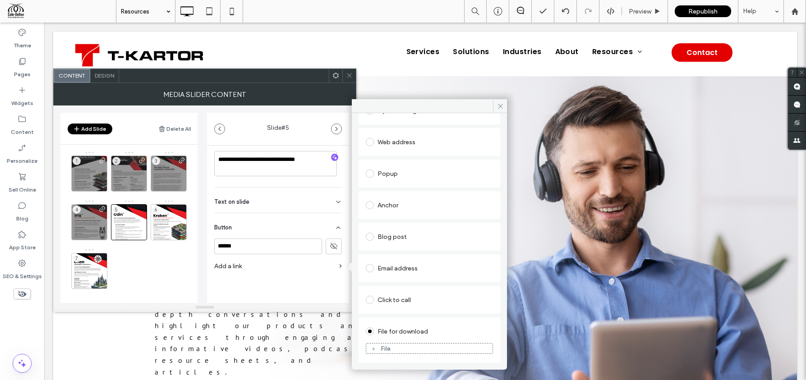
click at [417, 345] on div "File" at bounding box center [429, 349] width 126 height 8
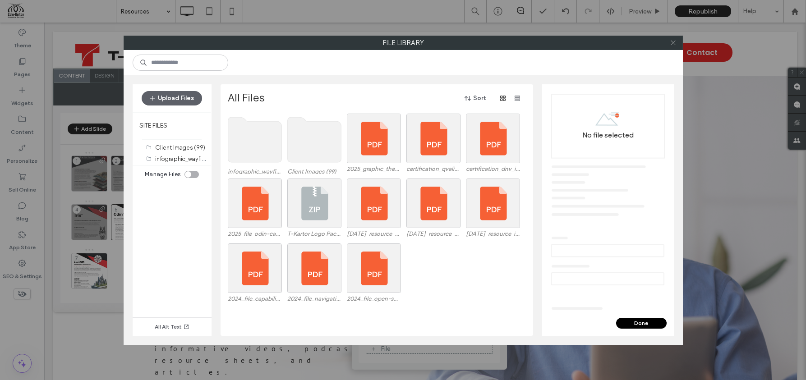
click at [677, 46] on icon at bounding box center [673, 42] width 7 height 7
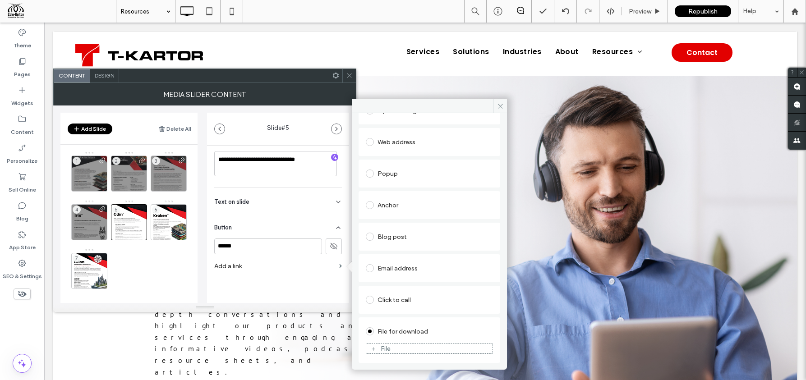
click at [260, 272] on label "Add a link" at bounding box center [274, 266] width 121 height 17
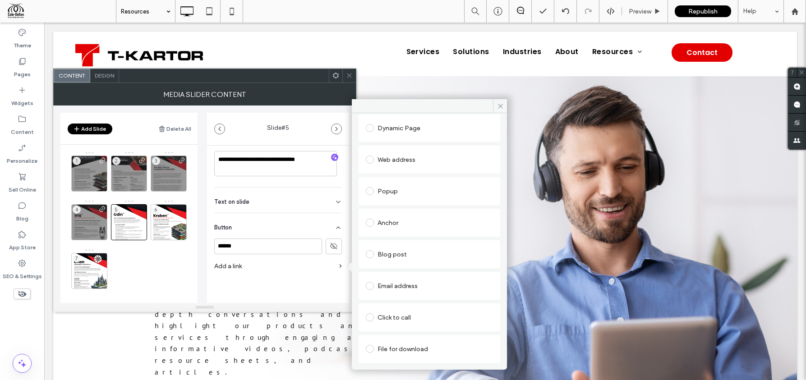
click at [397, 347] on div "File for download" at bounding box center [429, 349] width 127 height 14
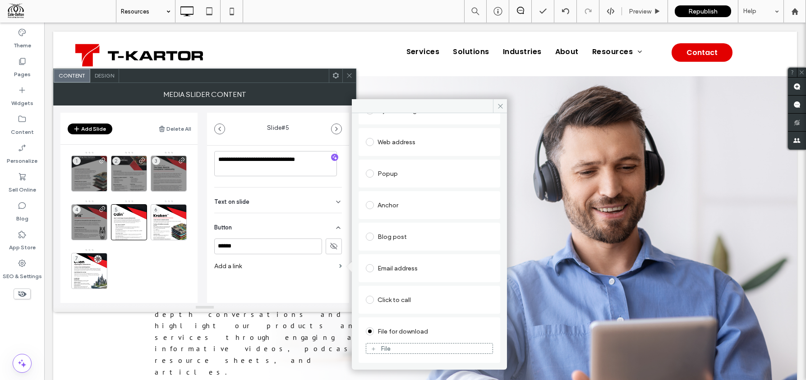
click at [403, 348] on div "File" at bounding box center [429, 349] width 126 height 8
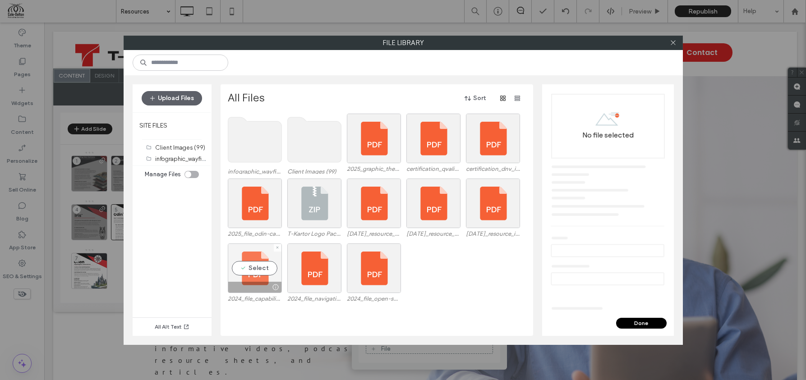
click at [260, 267] on div "Select" at bounding box center [255, 269] width 54 height 50
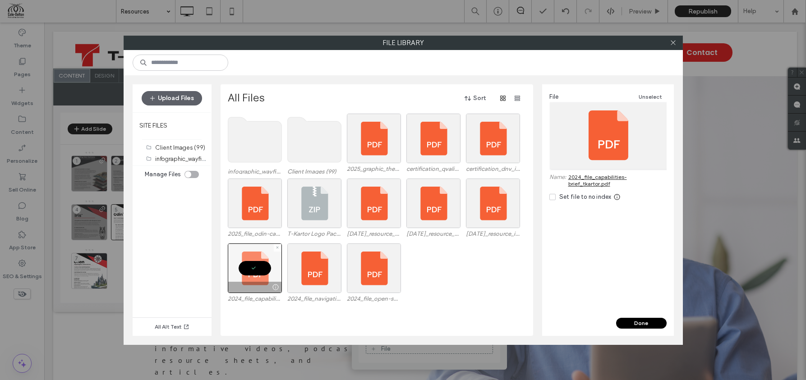
click at [260, 267] on div at bounding box center [255, 269] width 54 height 50
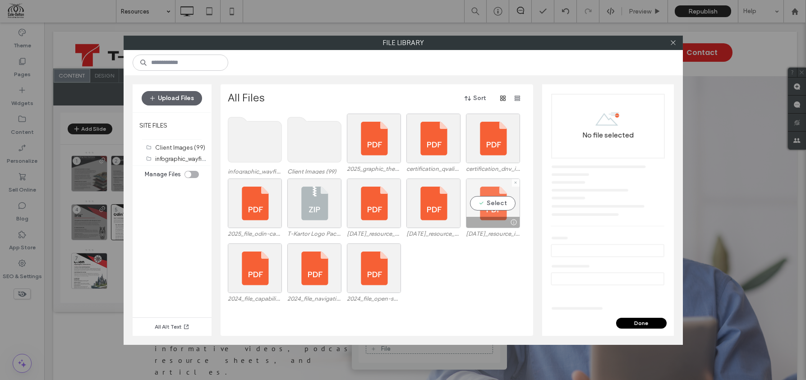
click at [503, 213] on div "Select" at bounding box center [493, 204] width 54 height 50
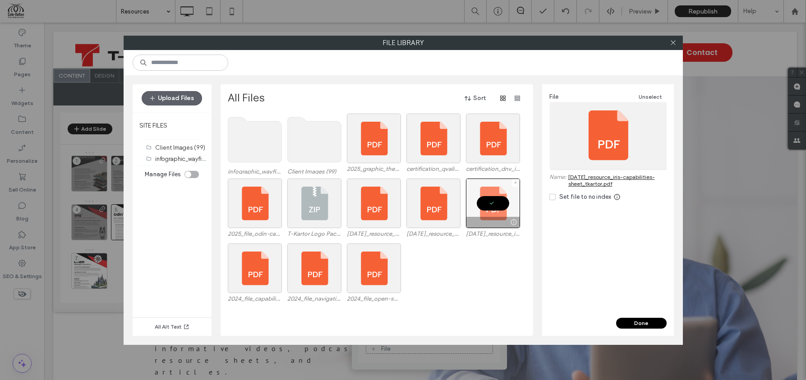
click at [503, 213] on div at bounding box center [493, 204] width 54 height 50
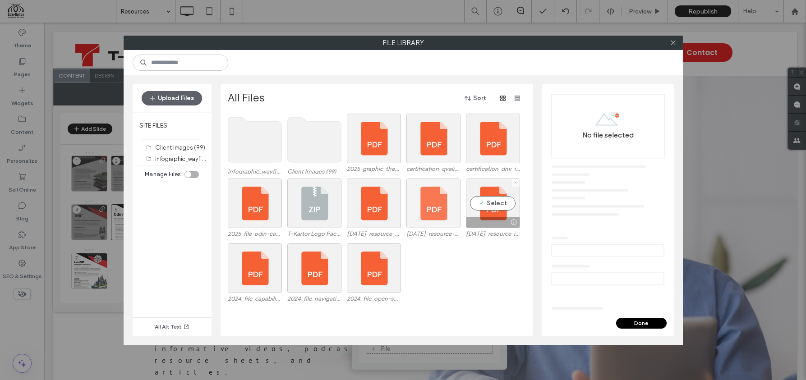
click at [445, 205] on div at bounding box center [434, 204] width 54 height 50
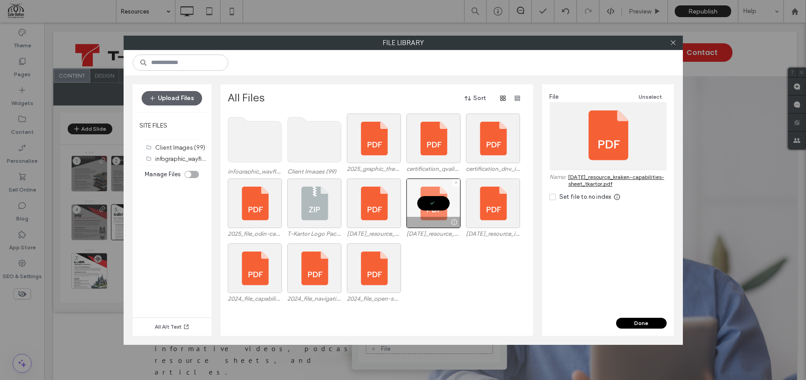
click at [445, 205] on div at bounding box center [434, 204] width 54 height 50
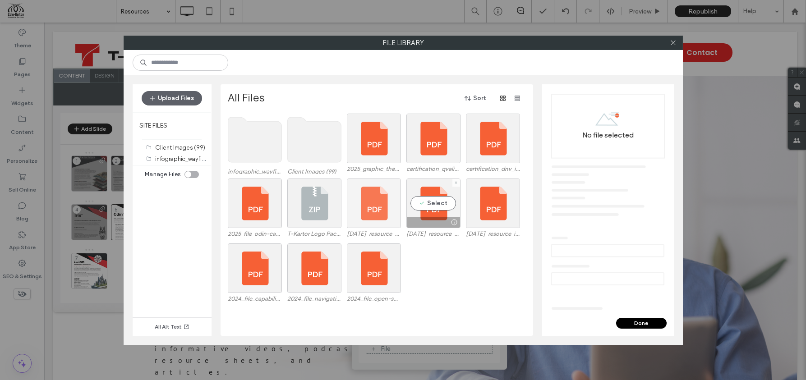
click at [399, 204] on div at bounding box center [374, 204] width 54 height 50
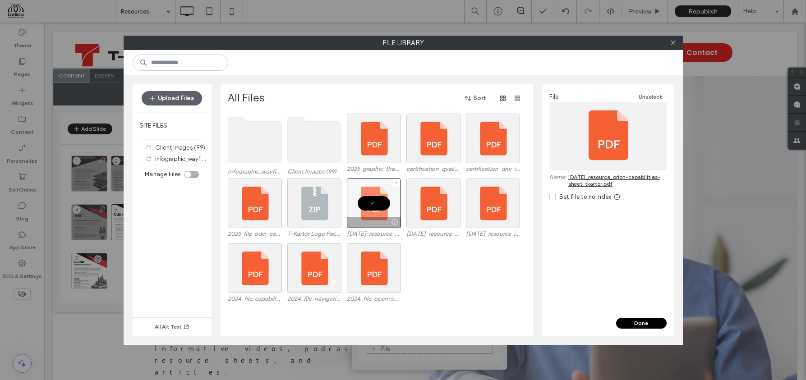
click at [392, 206] on div at bounding box center [374, 204] width 54 height 50
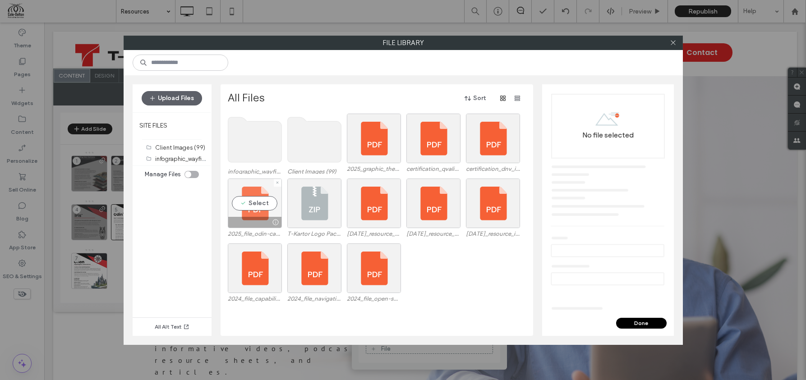
click at [256, 208] on div "Select" at bounding box center [255, 204] width 54 height 50
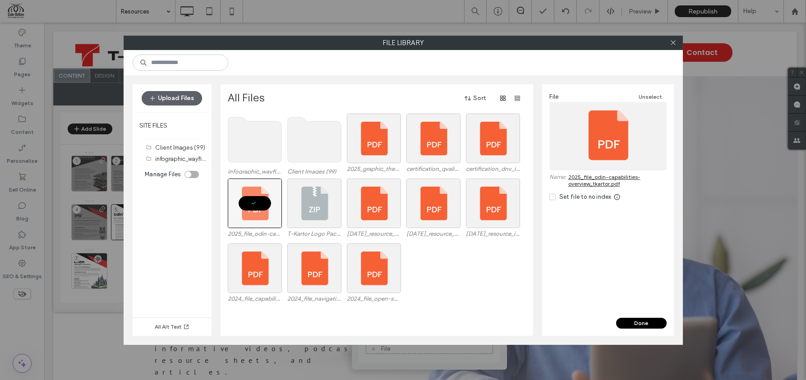
click at [638, 324] on button "Done" at bounding box center [641, 323] width 51 height 11
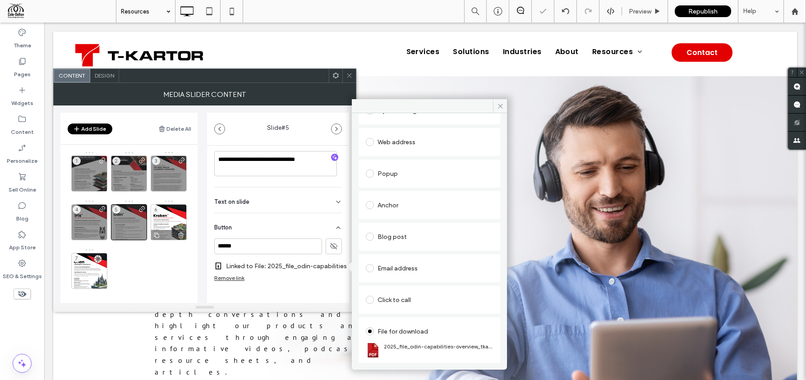
click at [163, 218] on div "6" at bounding box center [169, 222] width 36 height 36
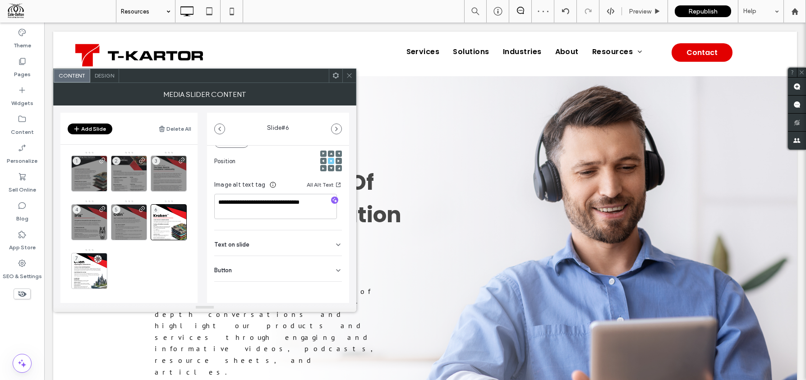
click at [249, 273] on div "Button" at bounding box center [278, 268] width 128 height 25
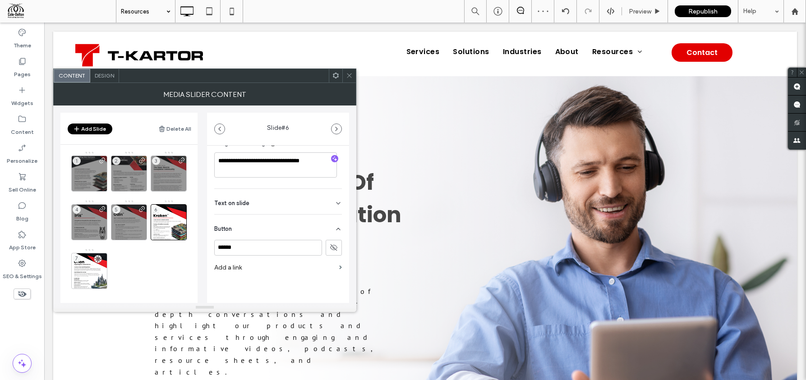
scroll to position [177, 0]
click at [271, 271] on label "Add a link" at bounding box center [274, 266] width 121 height 17
click at [292, 269] on label "Add a link" at bounding box center [274, 266] width 121 height 17
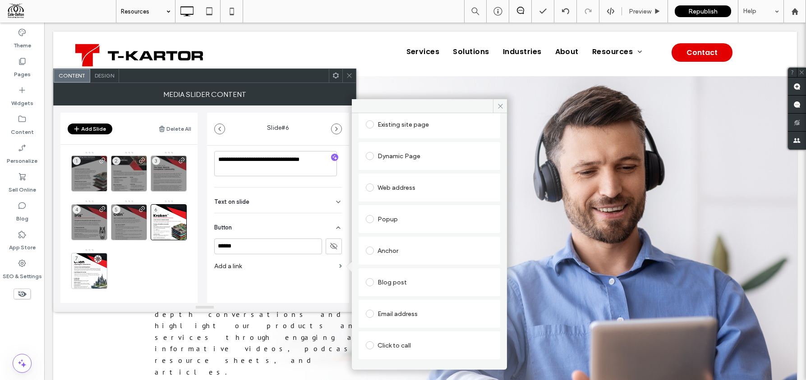
scroll to position [78, 0]
click at [394, 343] on div "File for download" at bounding box center [429, 349] width 127 height 14
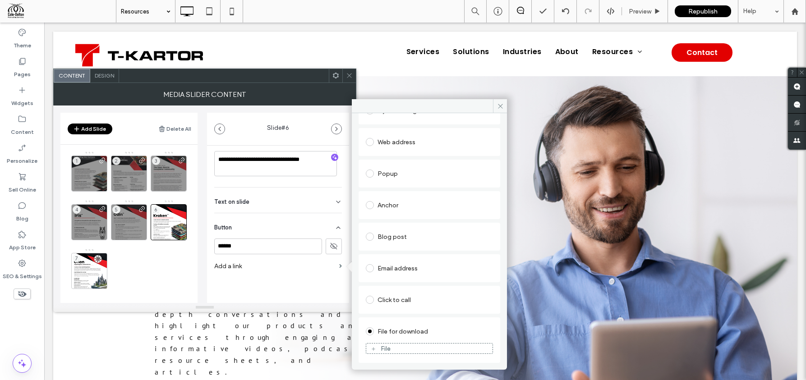
click at [409, 353] on figure "File" at bounding box center [429, 348] width 127 height 11
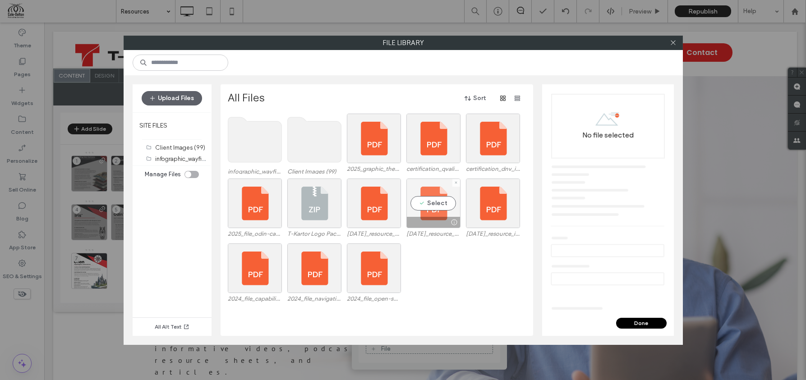
click at [440, 209] on div "Select" at bounding box center [434, 204] width 54 height 50
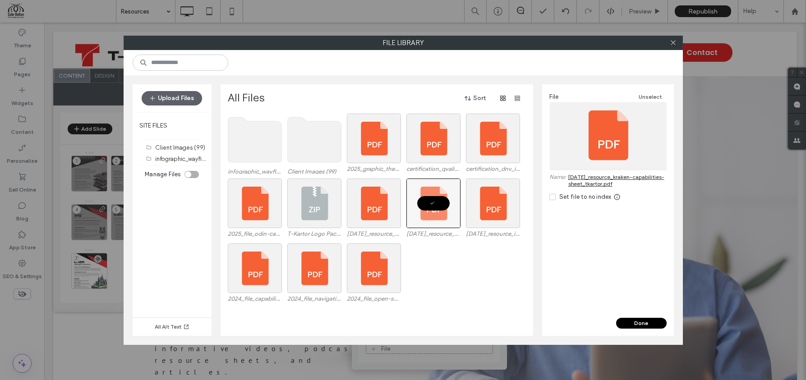
click at [628, 320] on button "Done" at bounding box center [641, 323] width 51 height 11
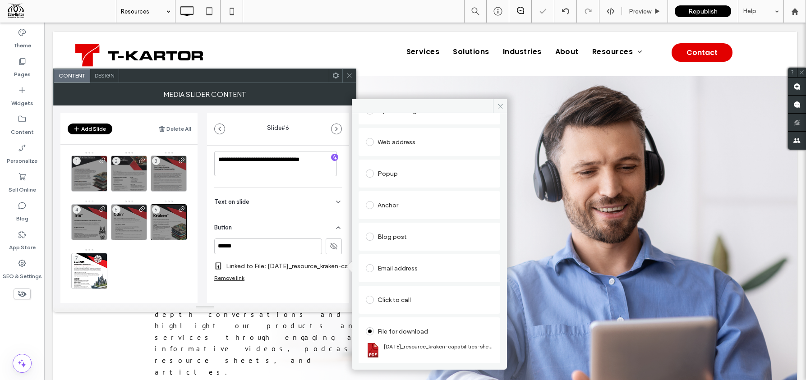
click at [167, 259] on div "1 2 3 4 5 6 7" at bounding box center [134, 222] width 126 height 143
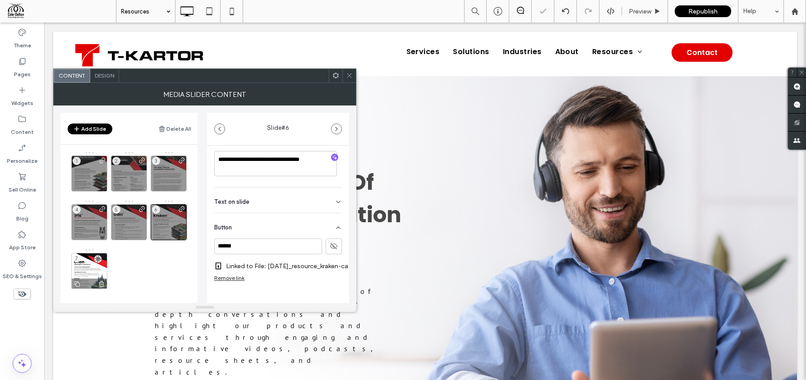
click at [90, 268] on div "7" at bounding box center [89, 271] width 36 height 36
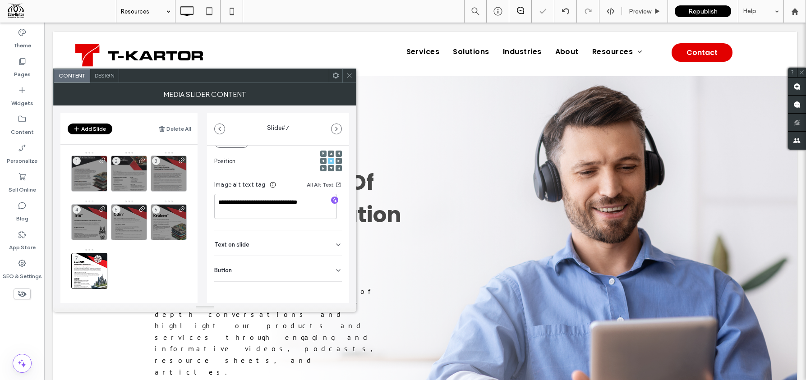
click at [250, 272] on div "Button" at bounding box center [278, 268] width 128 height 25
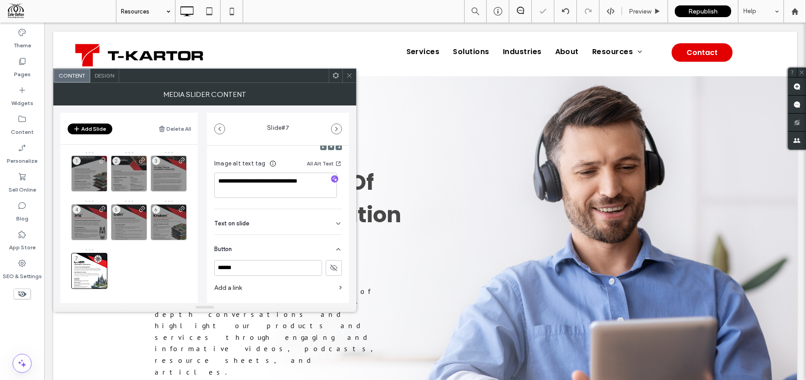
scroll to position [177, 0]
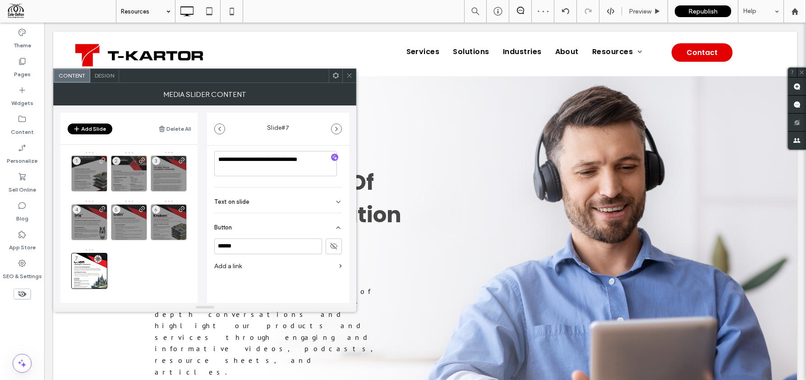
click at [253, 265] on label "Add a link" at bounding box center [274, 266] width 121 height 17
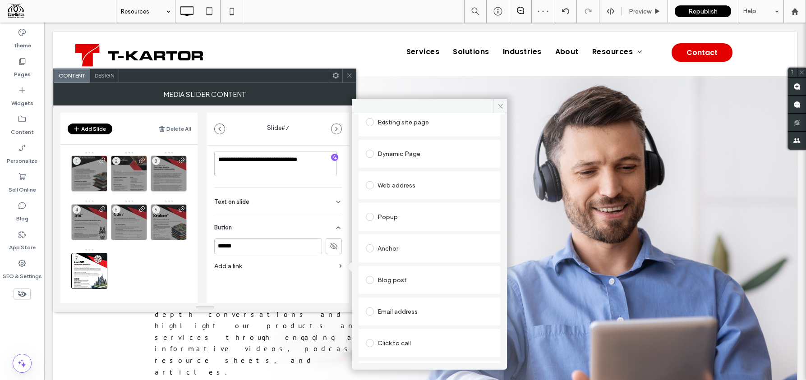
scroll to position [78, 0]
click at [403, 352] on div "File for download" at bounding box center [429, 349] width 127 height 14
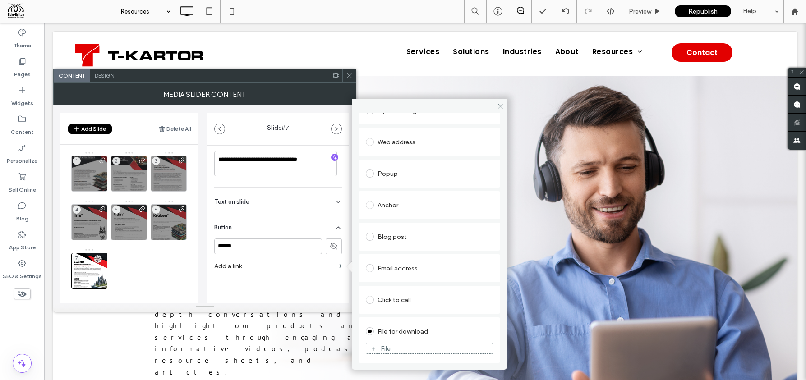
click at [411, 353] on figure "File" at bounding box center [429, 348] width 127 height 11
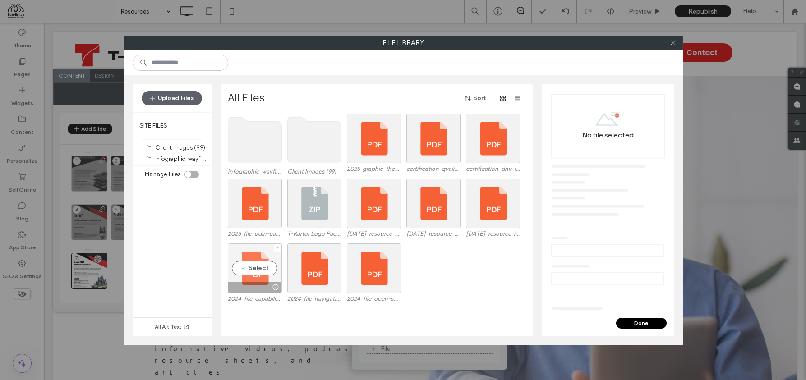
click at [249, 267] on div "Select" at bounding box center [255, 269] width 54 height 50
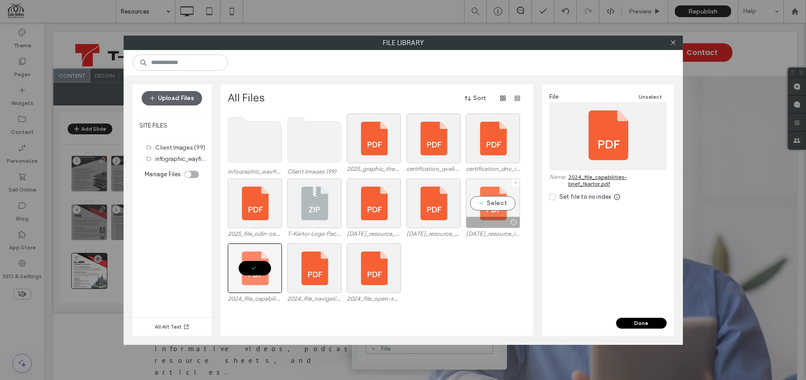
click at [496, 209] on div "Select" at bounding box center [493, 204] width 54 height 50
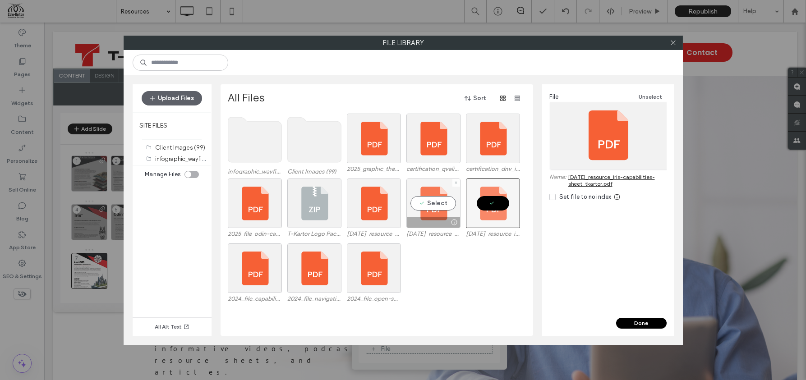
click at [431, 203] on div "Select" at bounding box center [434, 204] width 54 height 50
click at [394, 204] on div at bounding box center [374, 204] width 54 height 50
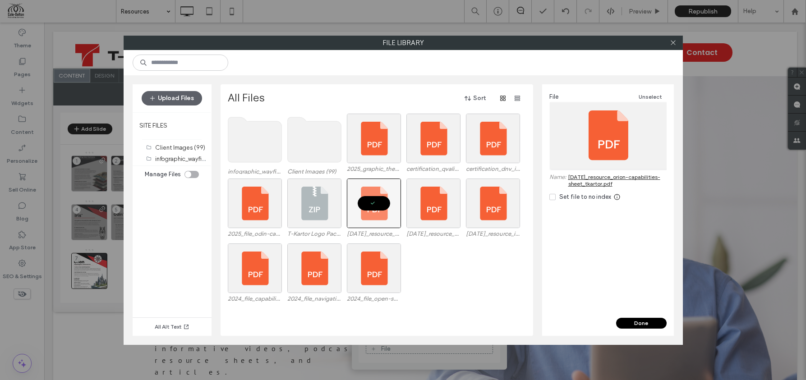
click at [648, 320] on button "Done" at bounding box center [641, 323] width 51 height 11
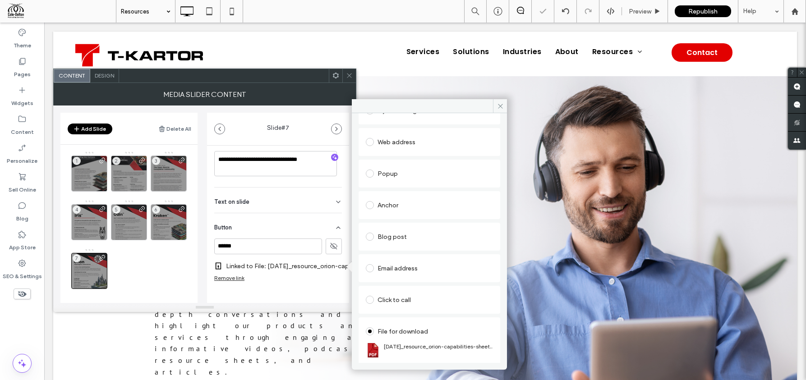
click at [165, 267] on div "1 2 3 4 5 6 7" at bounding box center [134, 222] width 126 height 143
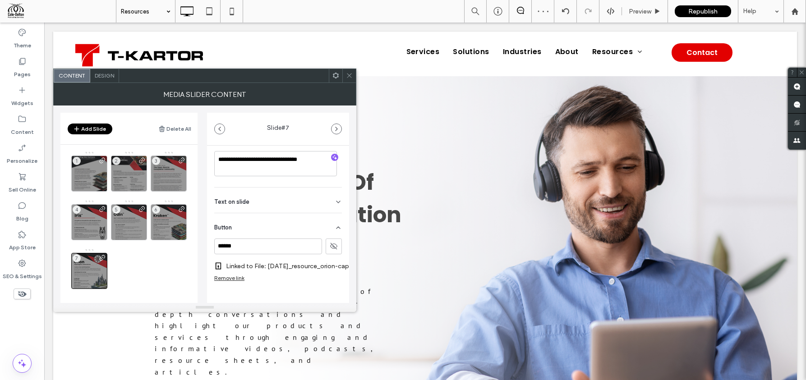
click at [351, 78] on icon at bounding box center [349, 75] width 7 height 7
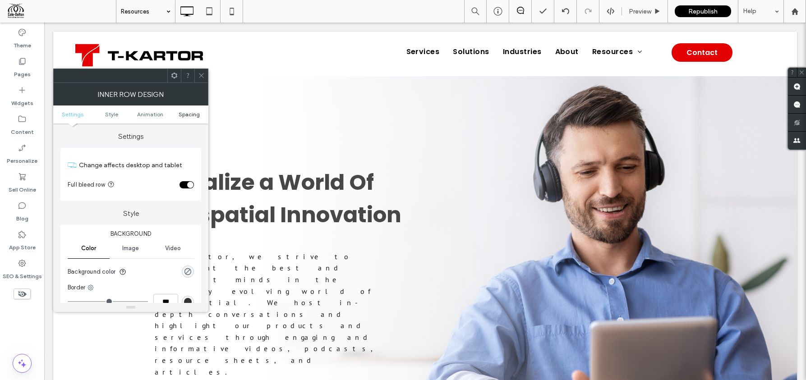
click at [188, 114] on span "Spacing" at bounding box center [189, 114] width 21 height 7
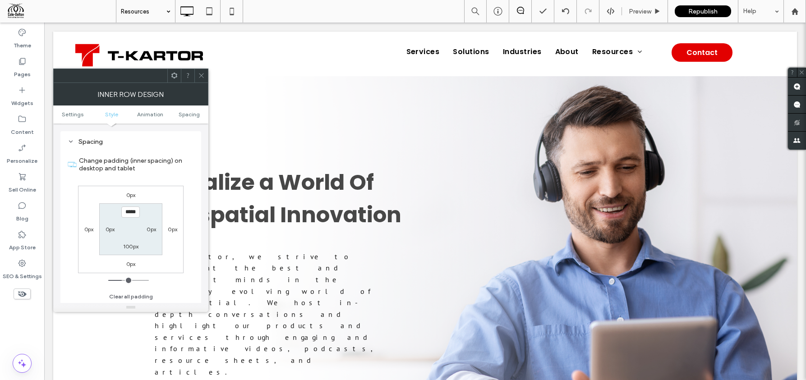
scroll to position [289, 0]
type input "****"
type input "**"
click at [200, 72] on icon at bounding box center [201, 75] width 7 height 7
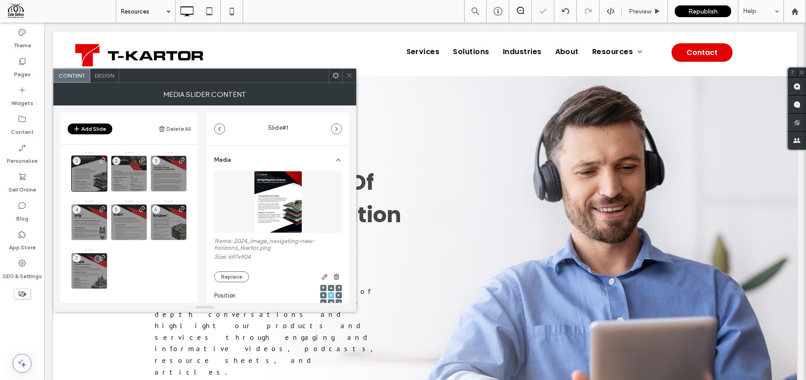
click at [107, 77] on span "Design" at bounding box center [104, 75] width 19 height 7
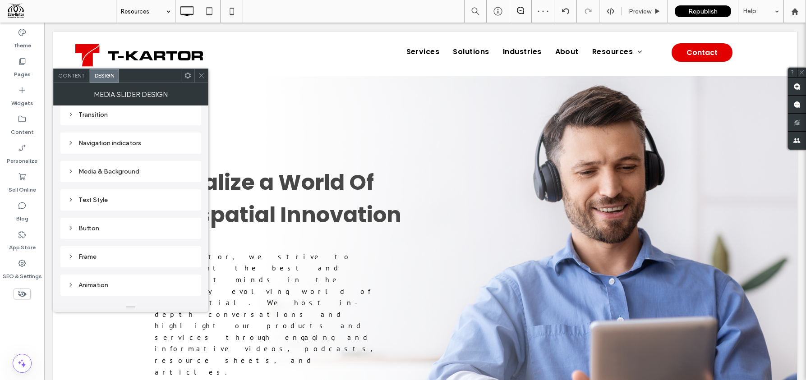
scroll to position [133, 0]
click at [130, 257] on div "Animation" at bounding box center [130, 264] width 141 height 21
click at [132, 259] on div "Animation" at bounding box center [131, 265] width 126 height 12
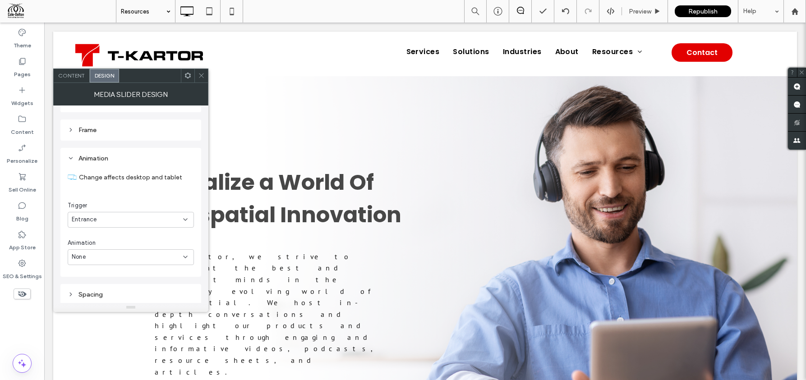
scroll to position [241, 0]
click at [124, 220] on div "Entrance" at bounding box center [127, 217] width 111 height 9
click at [125, 262] on div "Scroll" at bounding box center [130, 265] width 125 height 16
click at [124, 250] on div "None" at bounding box center [131, 256] width 126 height 16
click at [124, 302] on div "Slide" at bounding box center [130, 303] width 125 height 16
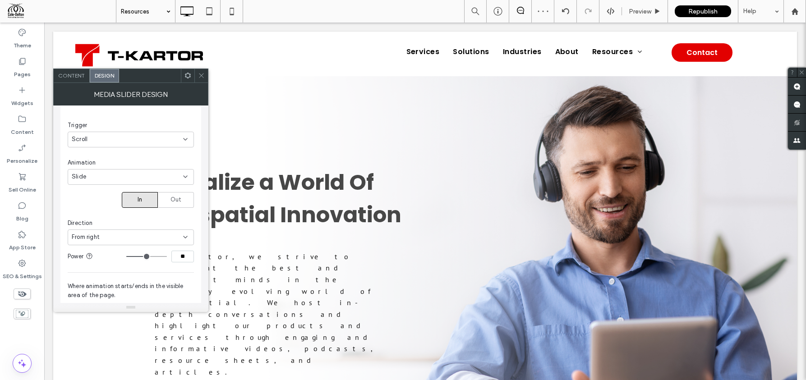
scroll to position [331, 0]
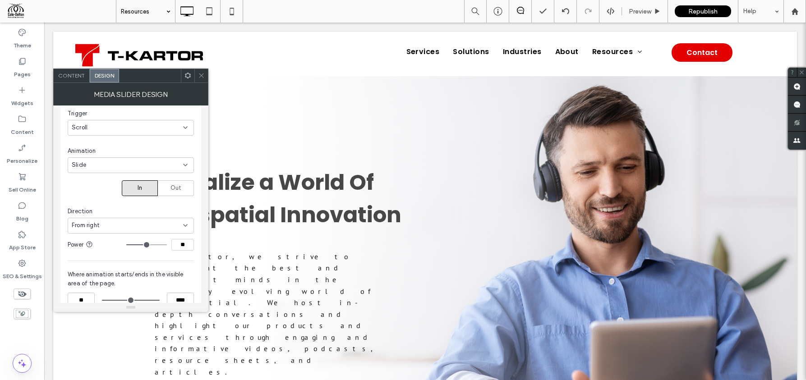
click at [133, 221] on div "From right" at bounding box center [127, 225] width 111 height 9
click at [133, 280] on div "From bottom" at bounding box center [130, 273] width 125 height 16
type input "**"
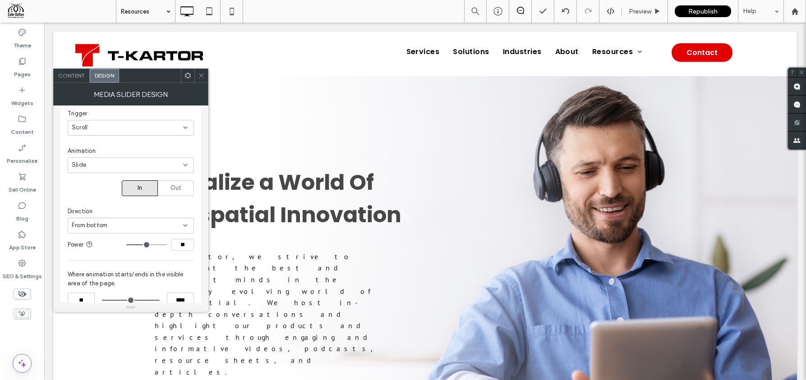
type input "**"
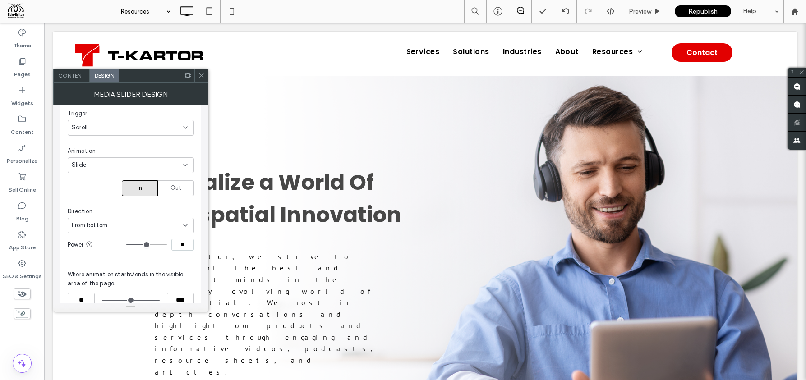
type input "**"
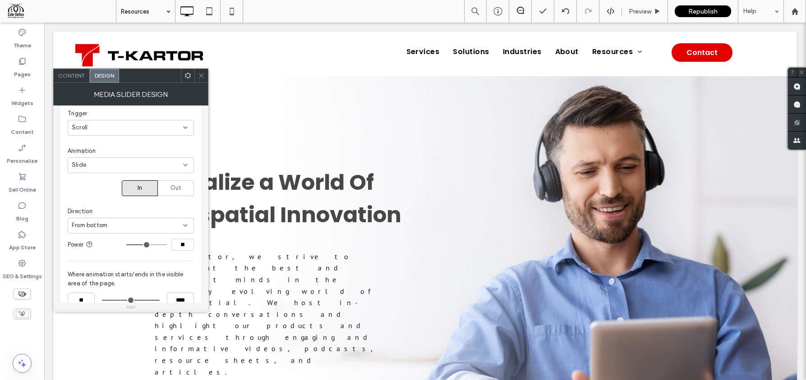
type input "**"
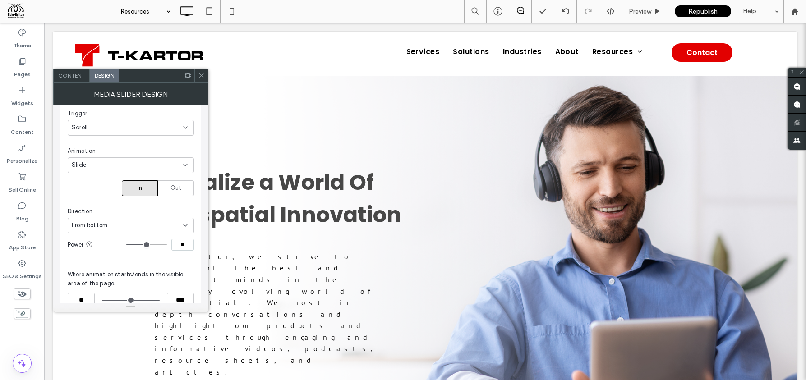
type input "**"
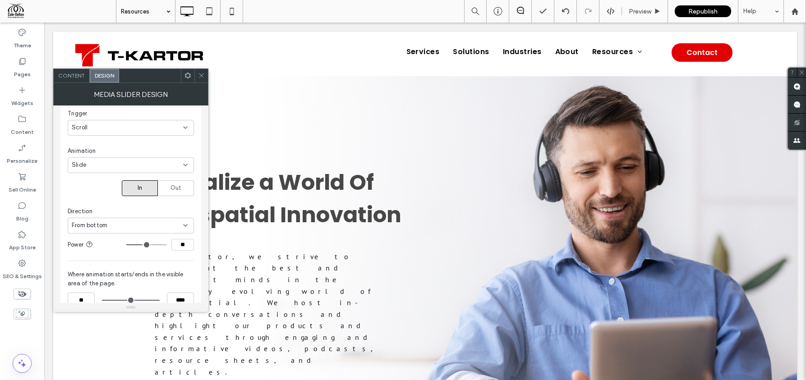
type input "**"
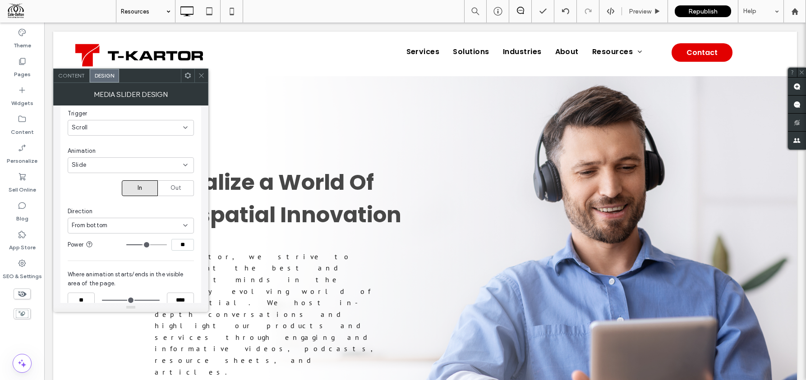
type input "**"
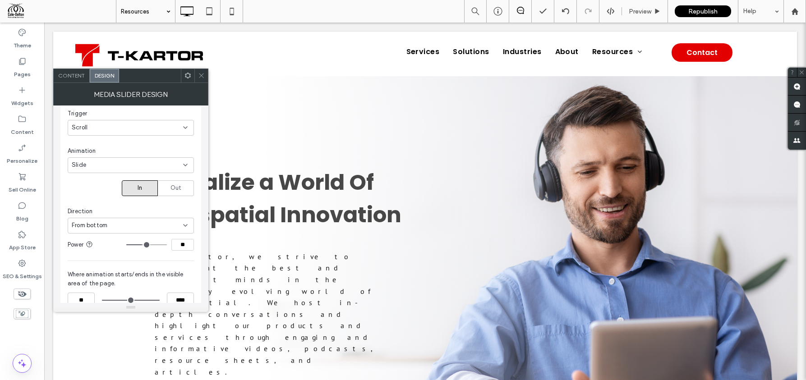
type input "**"
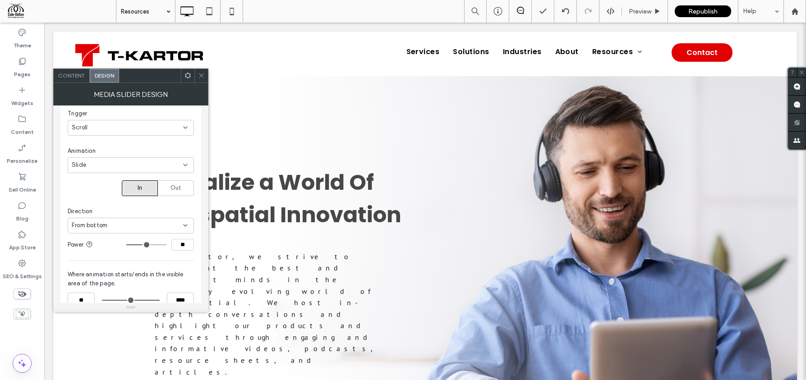
type input "**"
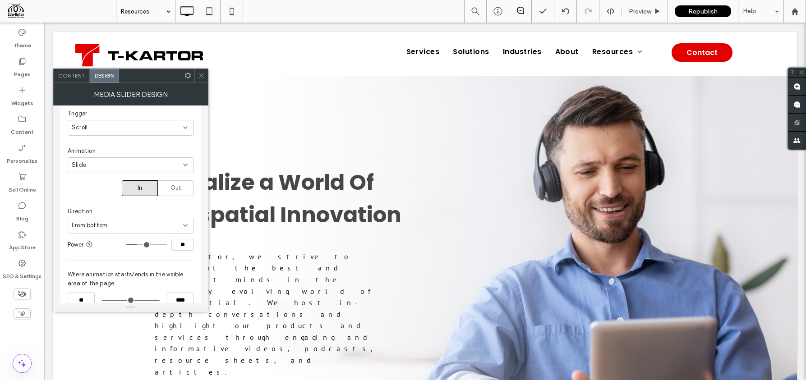
type input "**"
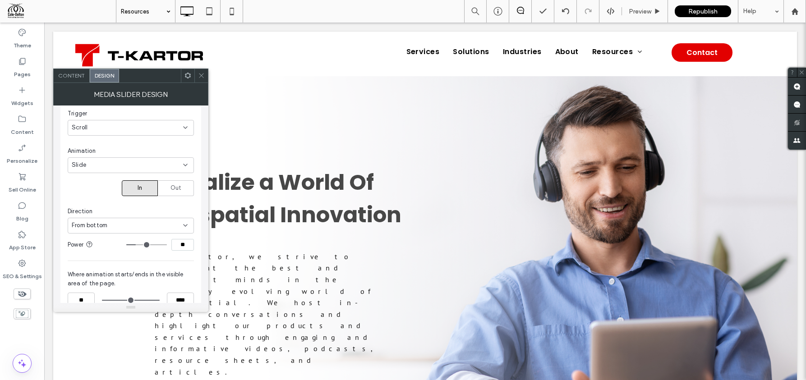
type input "**"
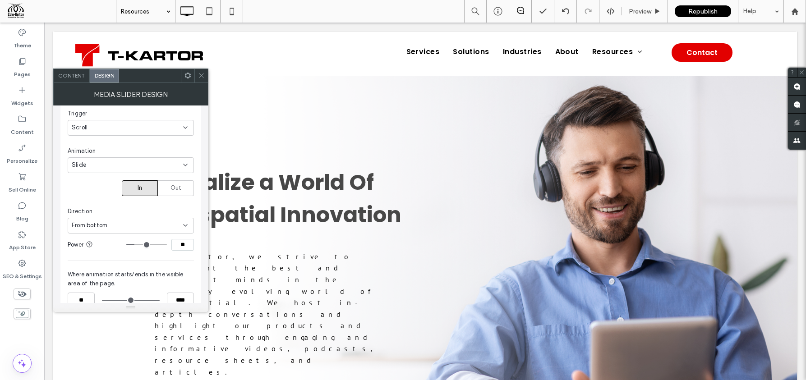
type input "**"
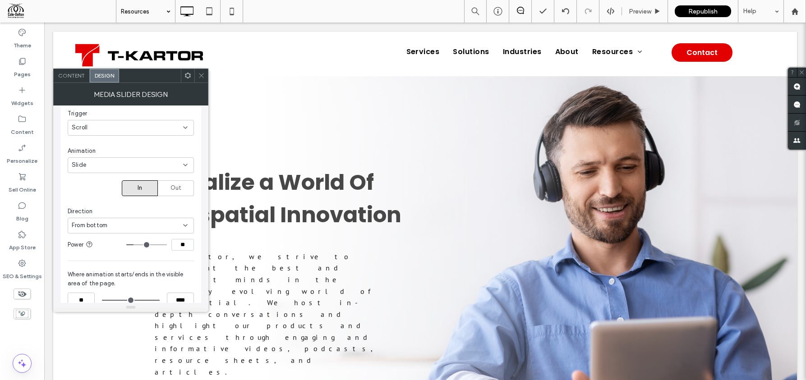
type input "**"
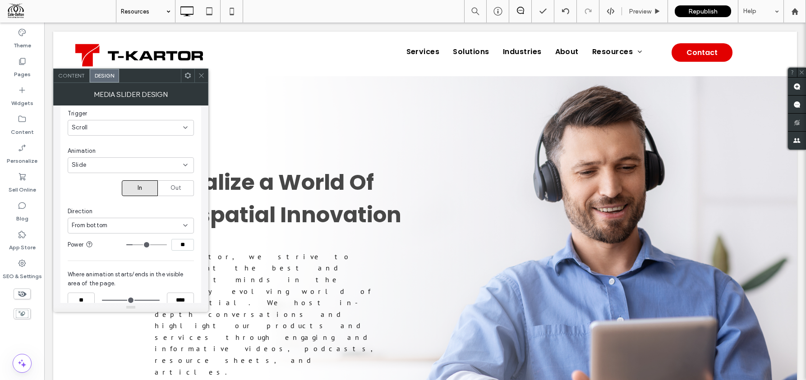
type input "**"
drag, startPoint x: 147, startPoint y: 246, endPoint x: 134, endPoint y: 245, distance: 12.7
type input "**"
click at [134, 245] on input "range" at bounding box center [146, 245] width 41 height 1
drag, startPoint x: 104, startPoint y: 300, endPoint x: 116, endPoint y: 300, distance: 11.7
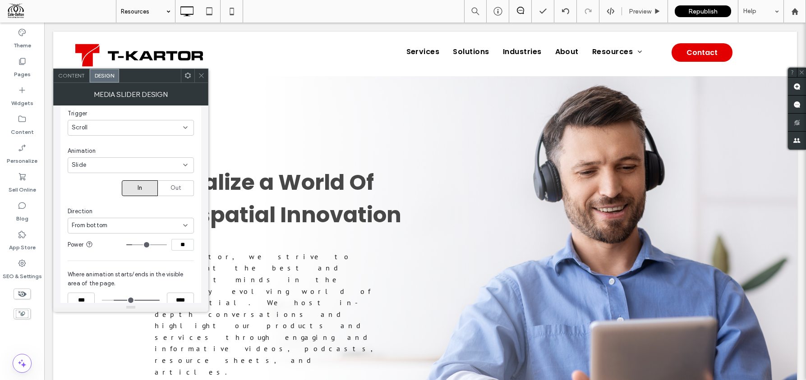
click at [116, 301] on input "range" at bounding box center [131, 301] width 58 height 0
drag, startPoint x: 115, startPoint y: 301, endPoint x: 126, endPoint y: 299, distance: 11.4
click at [126, 301] on input "range" at bounding box center [131, 301] width 58 height 0
type input "**"
drag, startPoint x: 124, startPoint y: 300, endPoint x: 88, endPoint y: 300, distance: 35.7
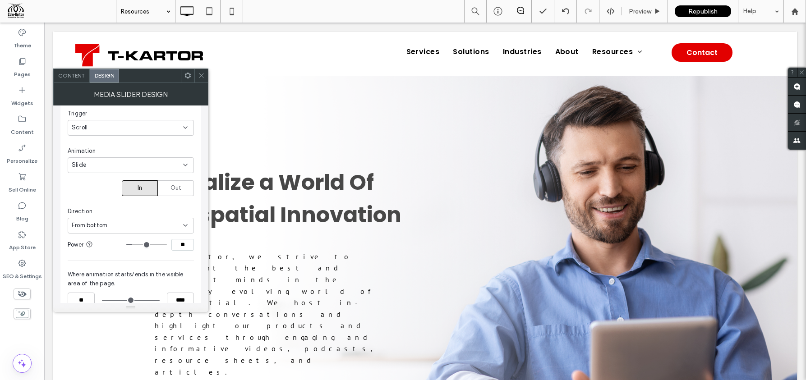
click at [102, 301] on input "range" at bounding box center [131, 301] width 58 height 0
click at [106, 124] on div "Scroll" at bounding box center [127, 127] width 111 height 9
click at [102, 139] on div "None" at bounding box center [130, 143] width 125 height 16
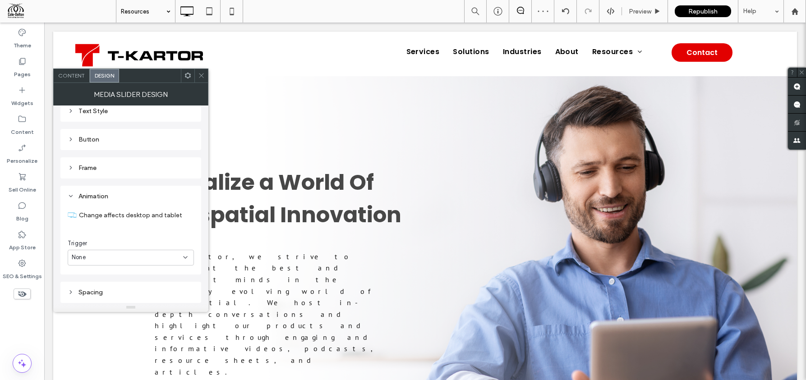
click at [175, 124] on div "Number of columns 4 Transition Navigation indicators Media & Background Text St…" at bounding box center [130, 103] width 141 height 399
click at [203, 75] on icon at bounding box center [201, 75] width 7 height 7
